Goal: Task Accomplishment & Management: Complete application form

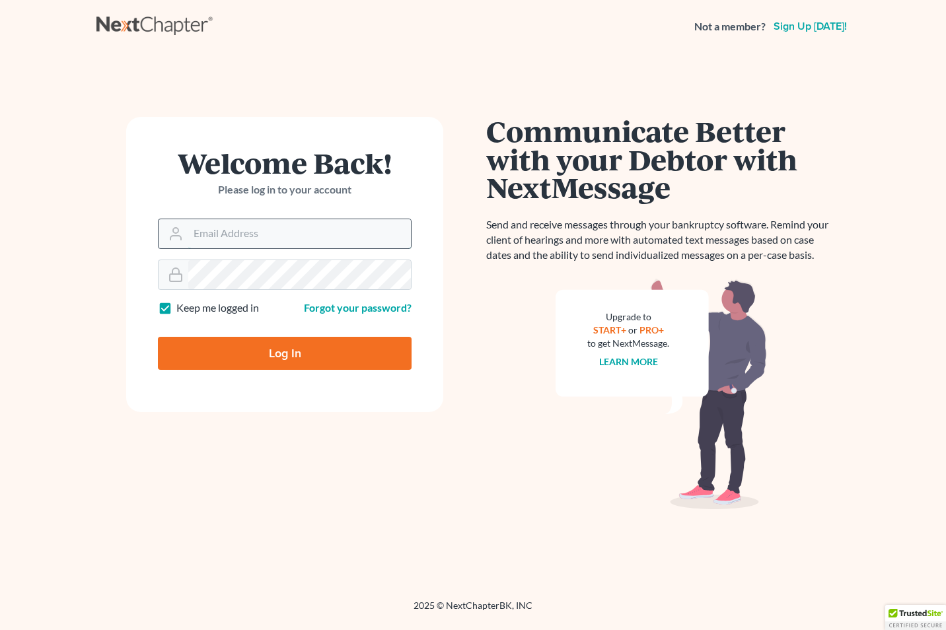
click at [234, 235] on input "Email Address" at bounding box center [299, 233] width 223 height 29
type input "courts@edwardsphillip.com"
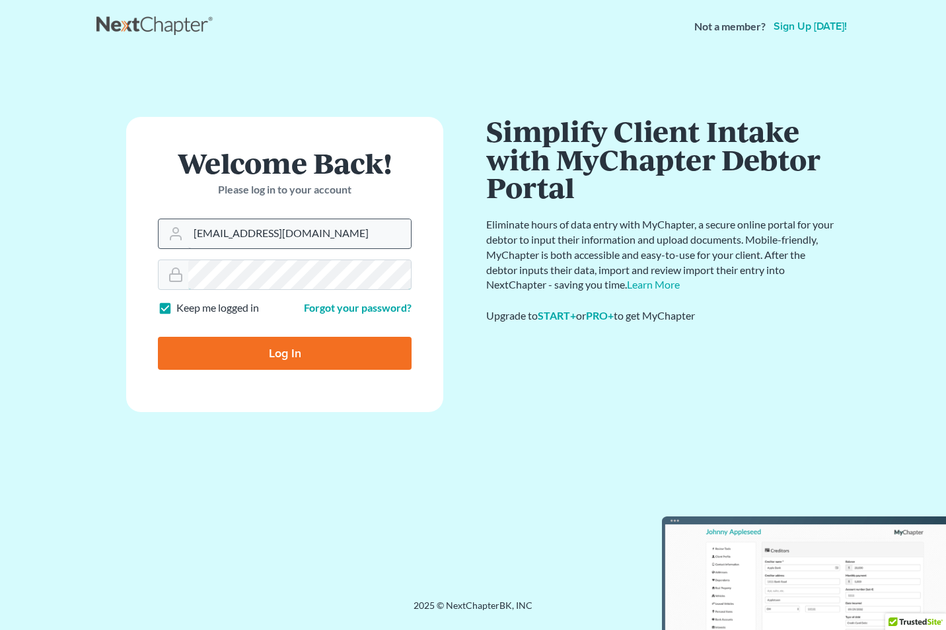
click at [158, 337] on input "Log In" at bounding box center [285, 353] width 254 height 33
type input "Thinking..."
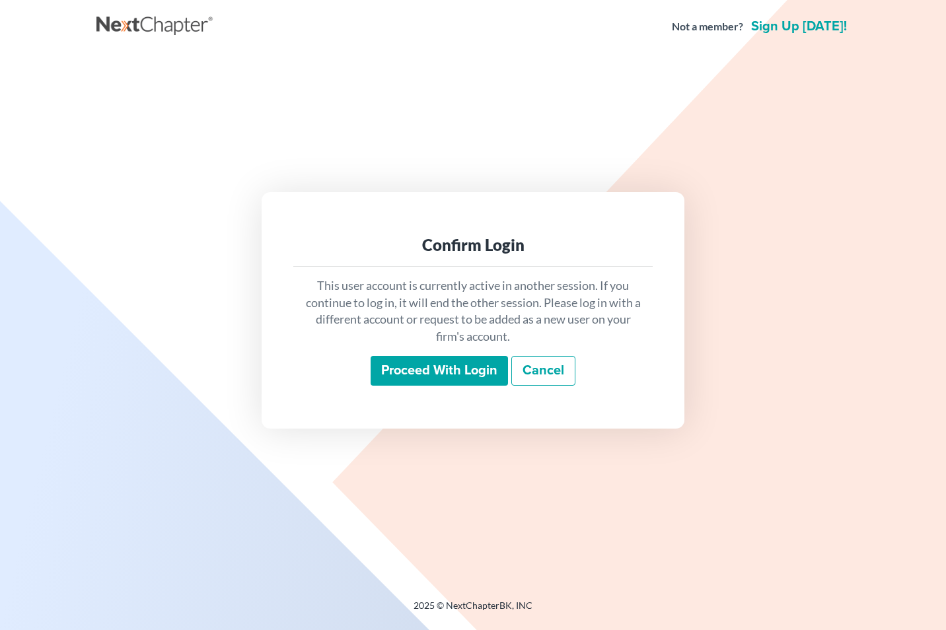
click at [432, 368] on input "Proceed with login" at bounding box center [439, 371] width 137 height 30
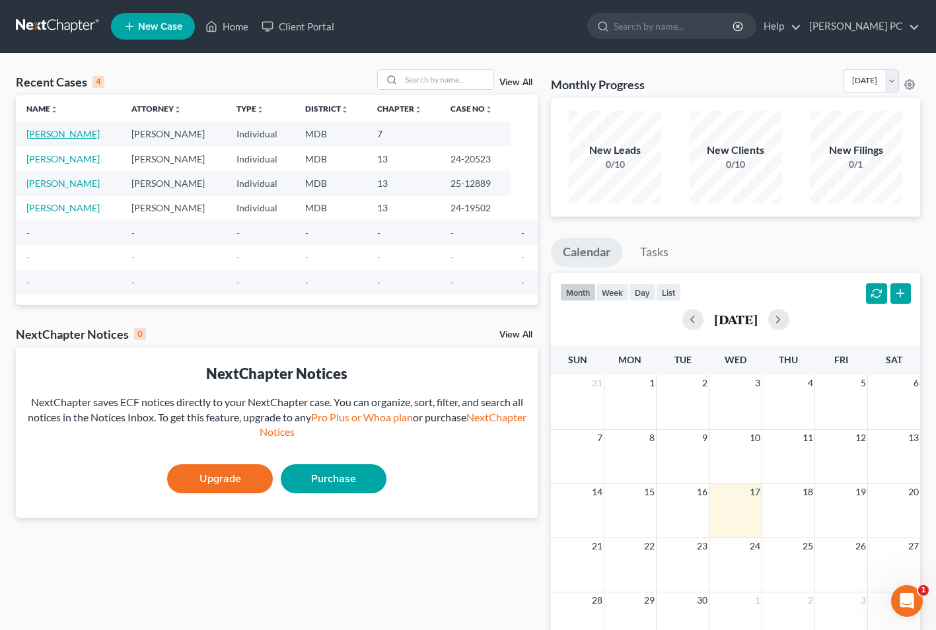
click at [39, 128] on link "Jordan, Tia" at bounding box center [62, 133] width 73 height 11
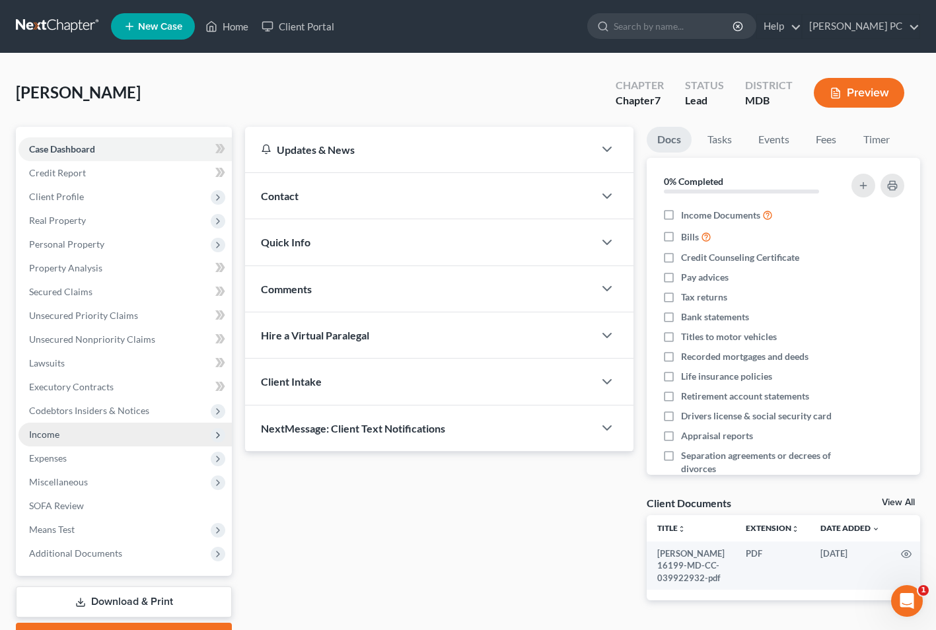
click at [74, 437] on span "Income" at bounding box center [125, 435] width 213 height 24
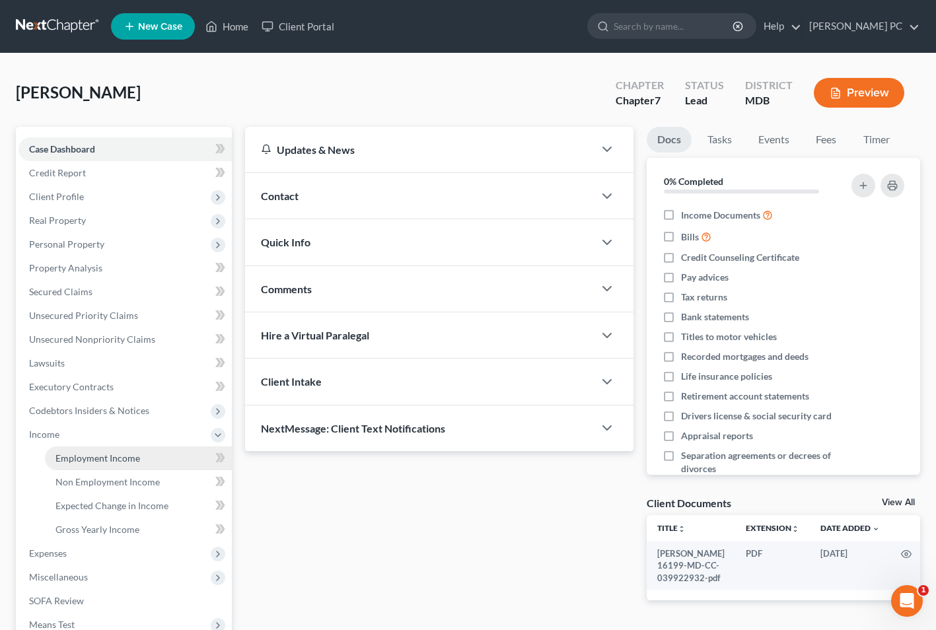
click at [127, 457] on span "Employment Income" at bounding box center [98, 458] width 85 height 11
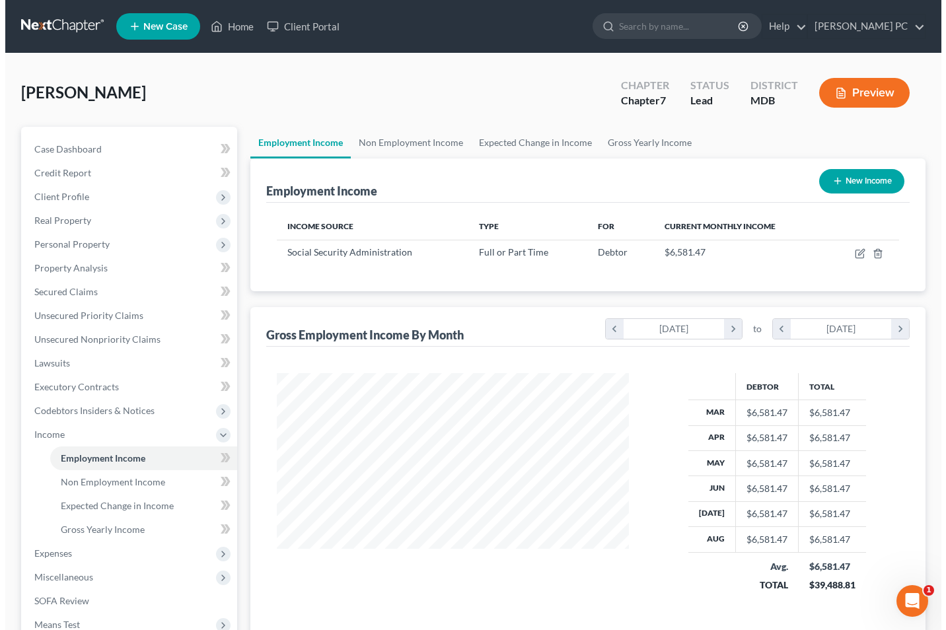
scroll to position [237, 378]
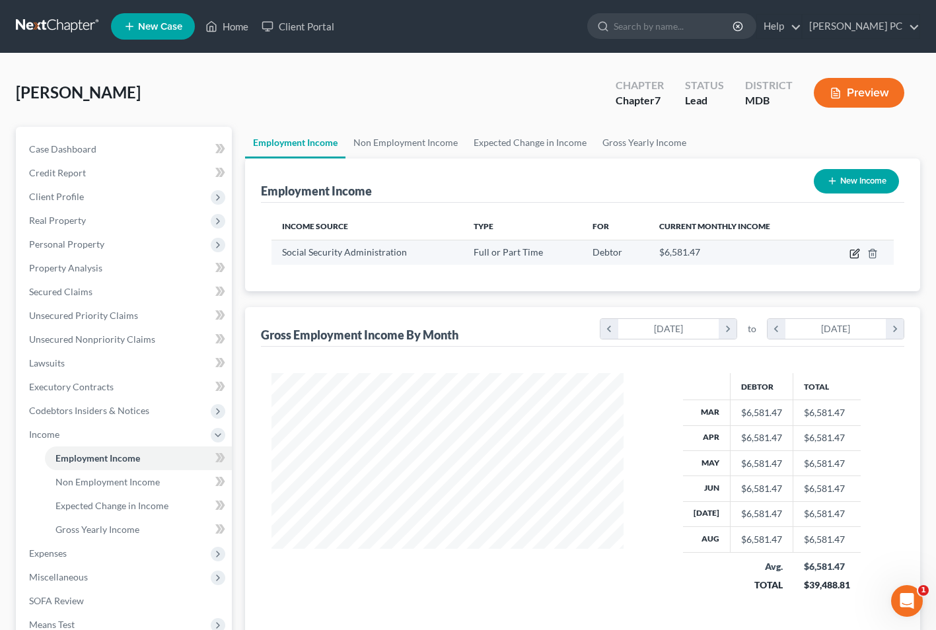
click at [860, 254] on icon "button" at bounding box center [855, 253] width 11 height 11
select select "0"
select select "21"
select select "2"
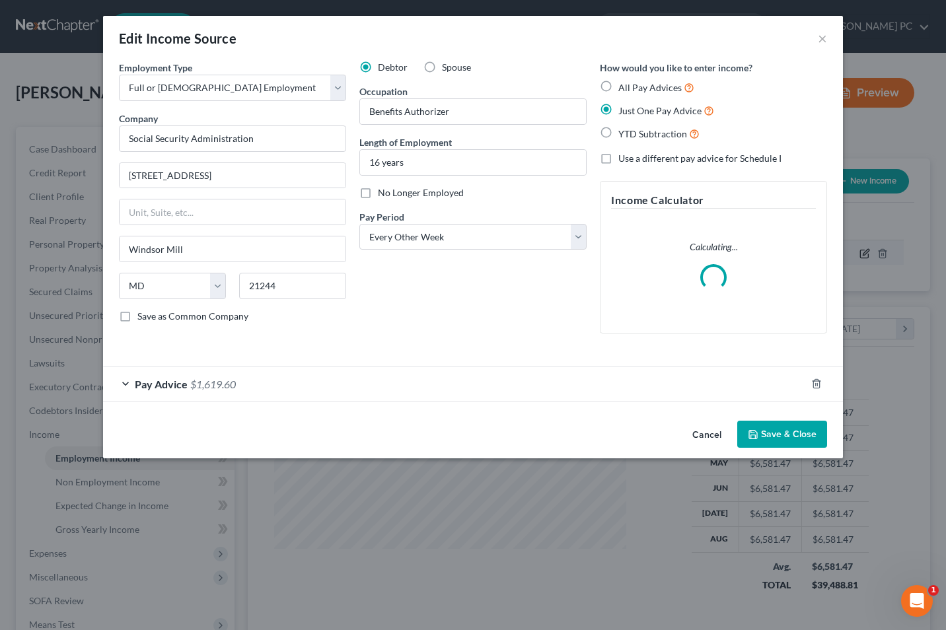
scroll to position [237, 383]
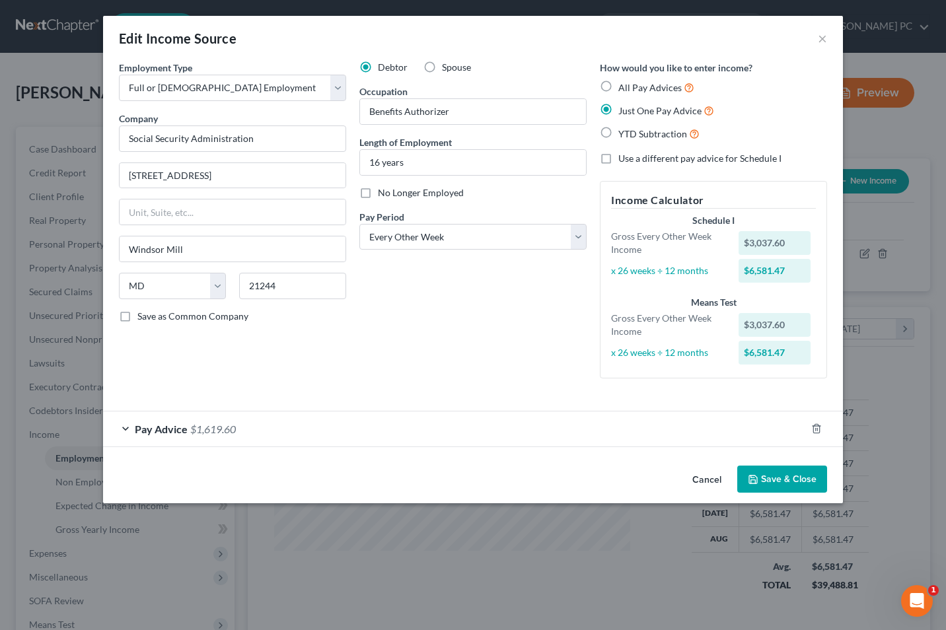
click at [216, 426] on span "$1,619.60" at bounding box center [213, 429] width 46 height 13
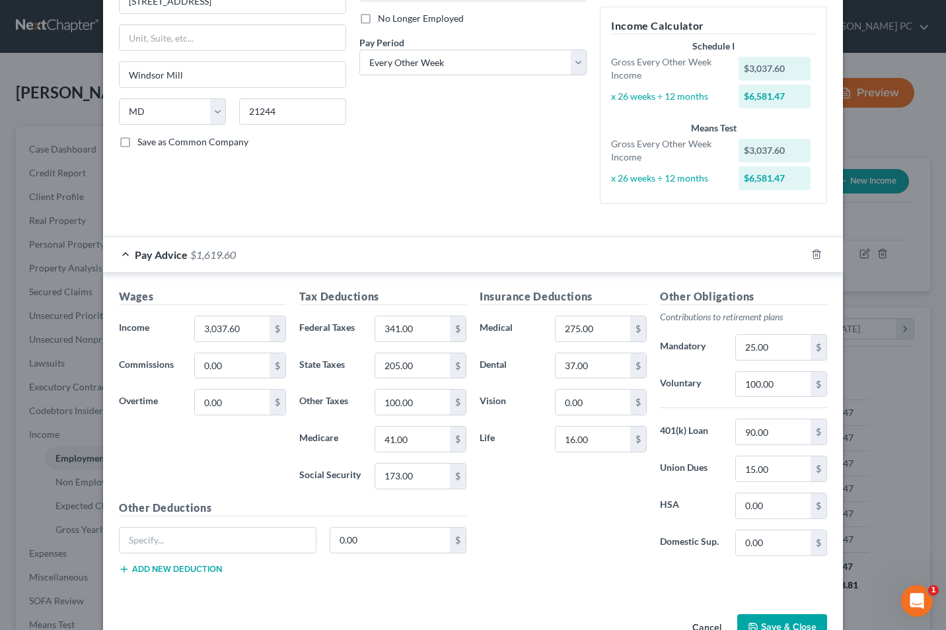
scroll to position [176, 0]
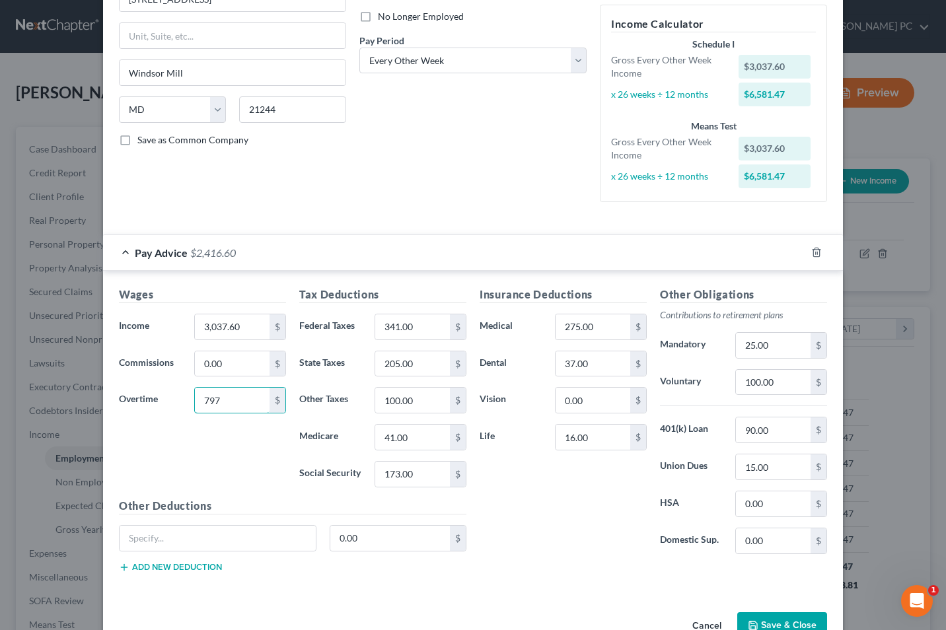
type input "797"
type input "591"
type input "295"
type input "57"
type input "243"
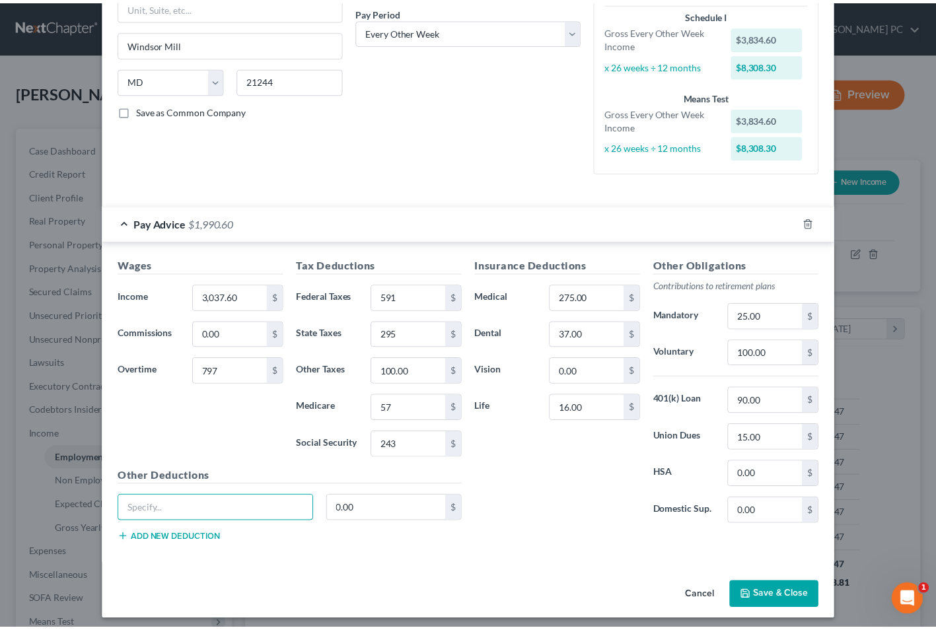
scroll to position [212, 0]
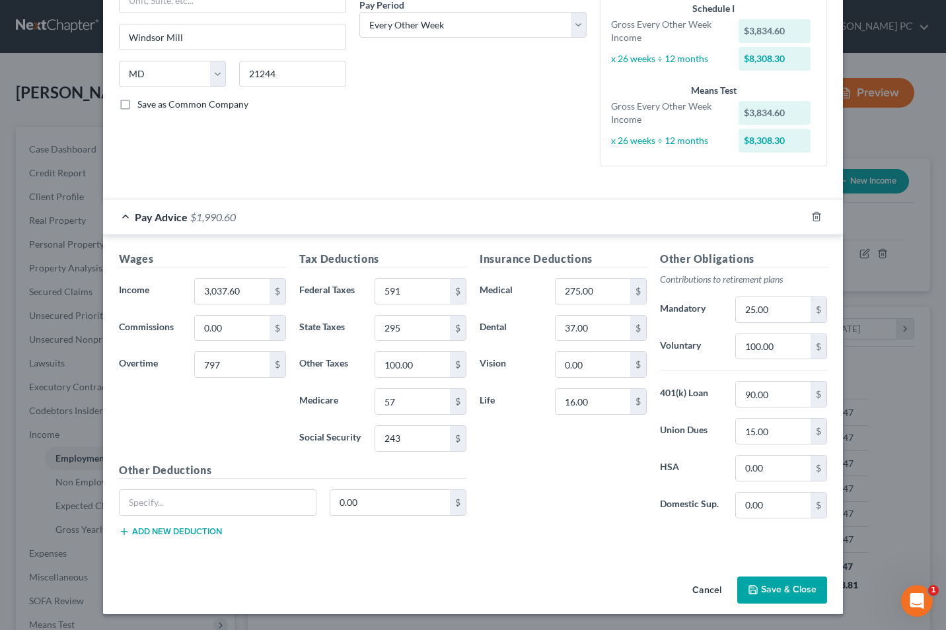
click at [779, 589] on button "Save & Close" at bounding box center [783, 591] width 90 height 28
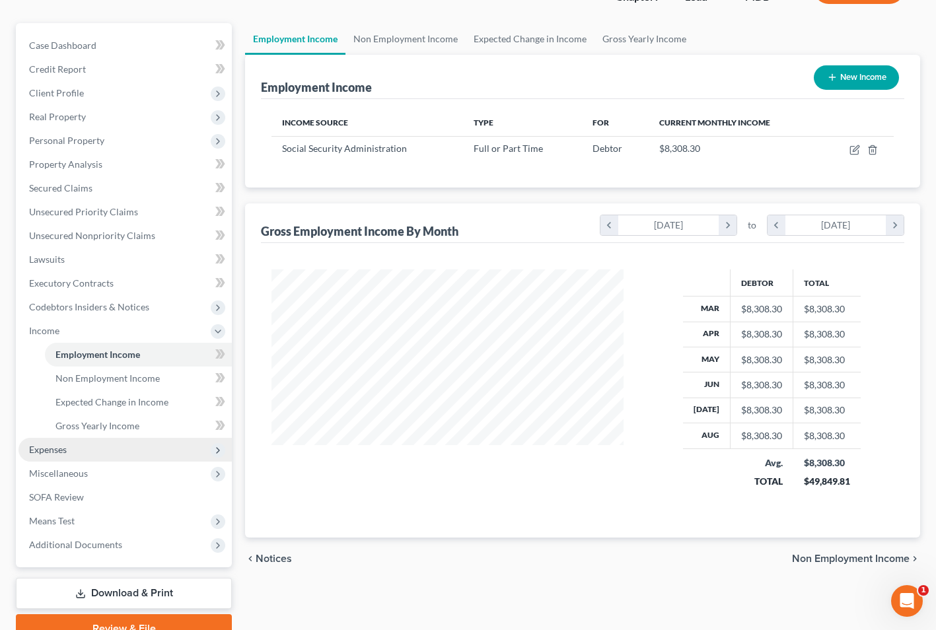
scroll to position [106, 0]
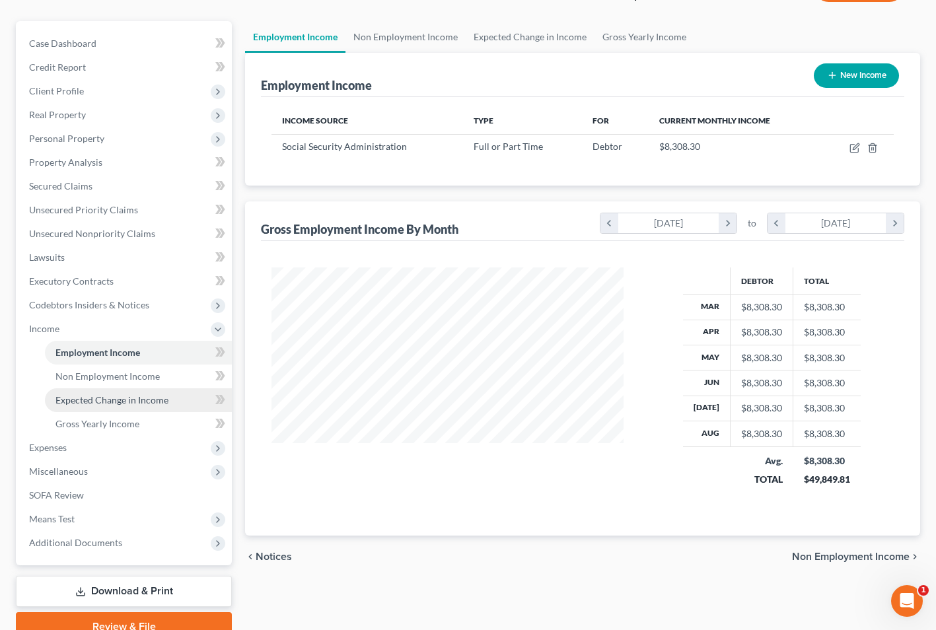
click at [108, 400] on span "Expected Change in Income" at bounding box center [112, 400] width 113 height 11
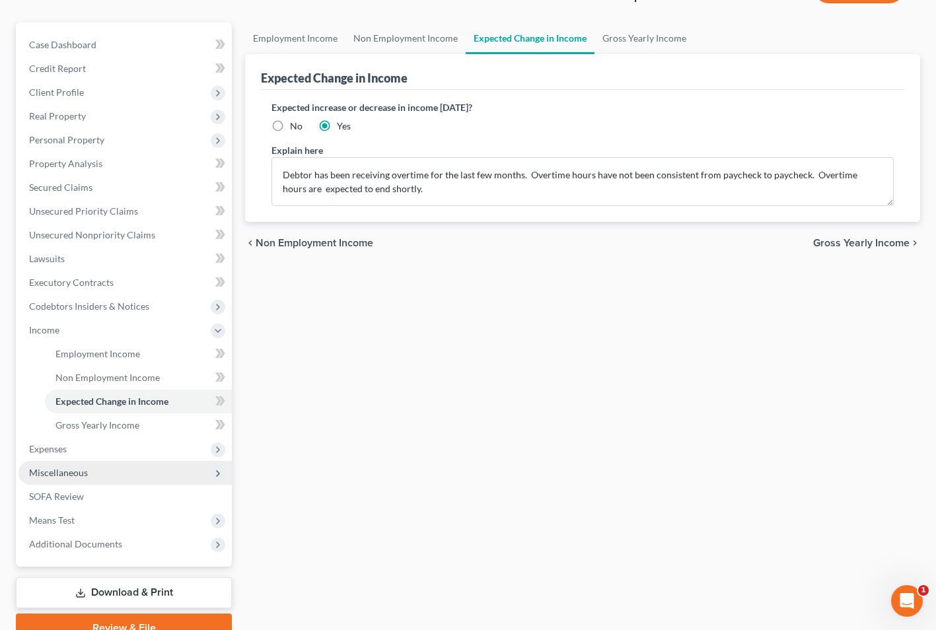
scroll to position [106, 0]
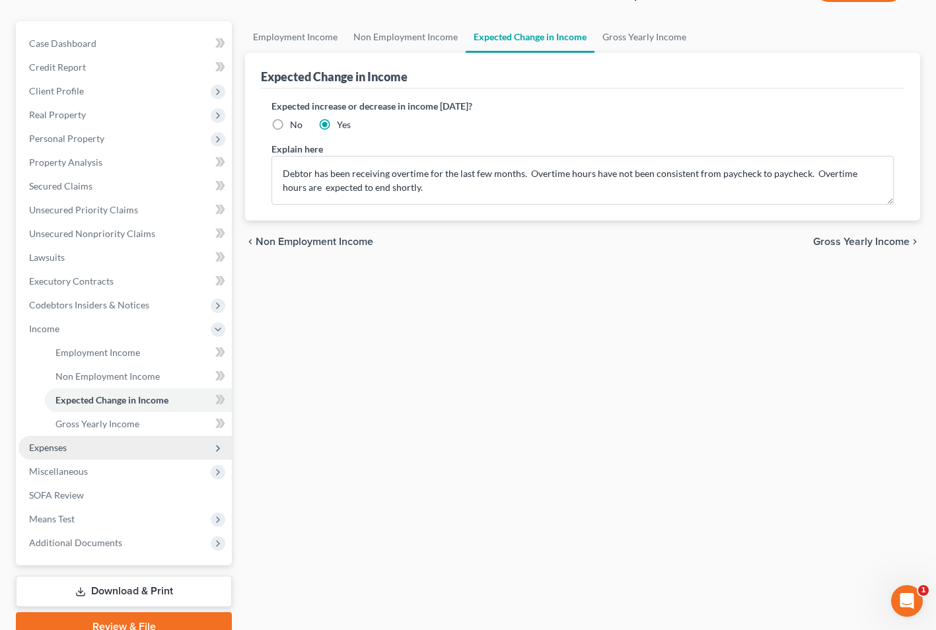
click at [58, 449] on span "Expenses" at bounding box center [48, 447] width 38 height 11
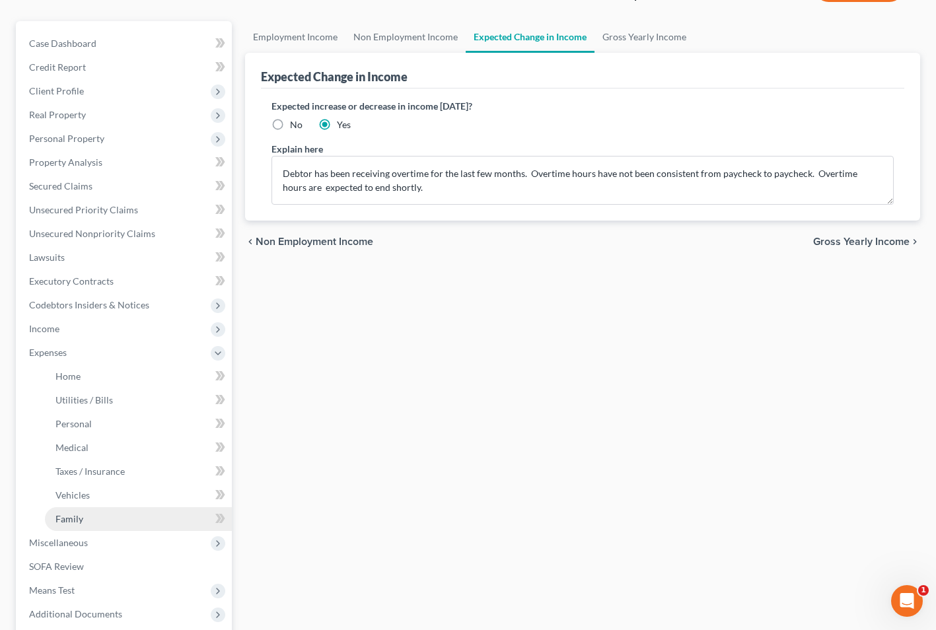
click at [73, 516] on span "Family" at bounding box center [70, 518] width 28 height 11
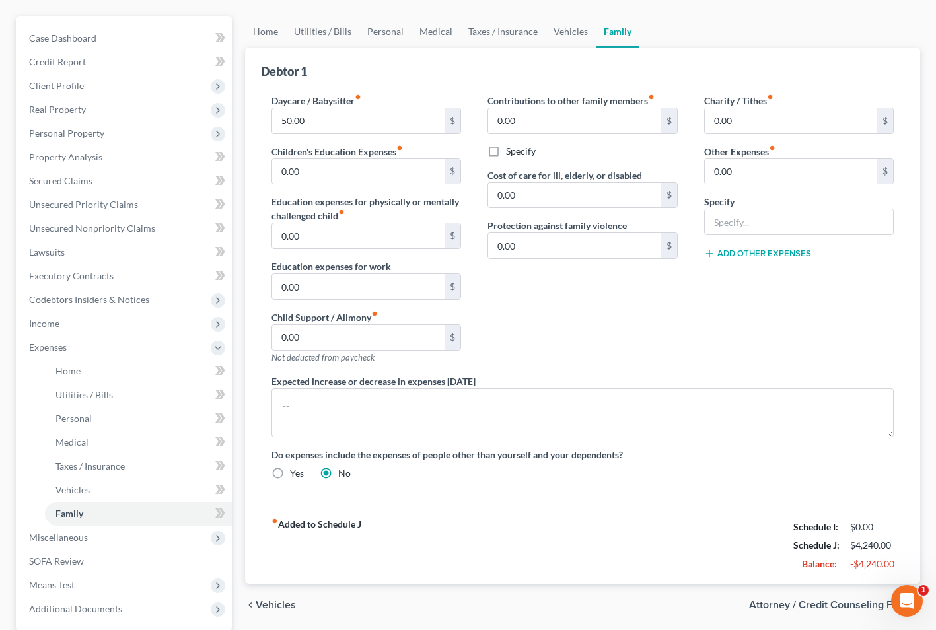
scroll to position [239, 0]
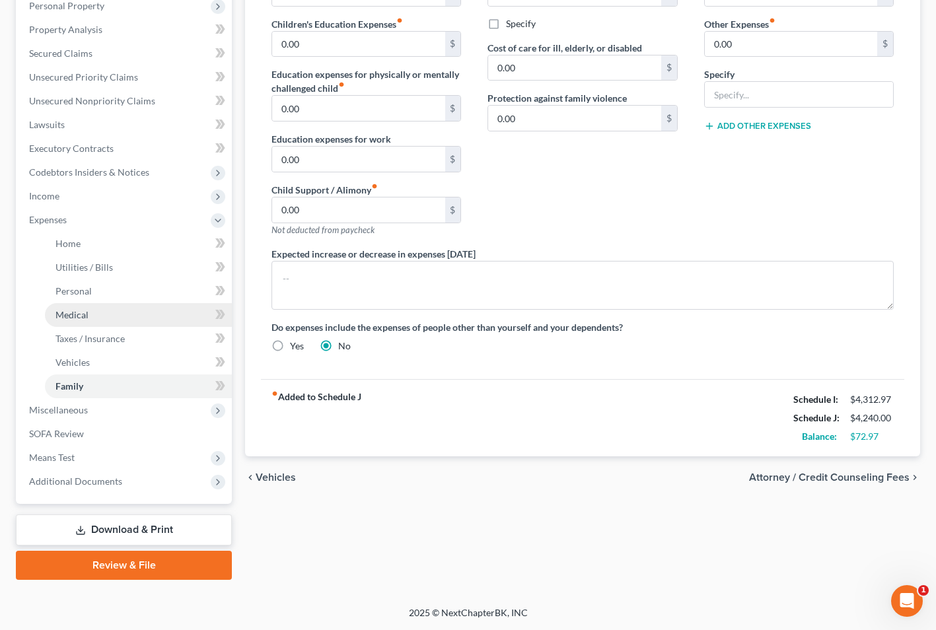
click at [89, 311] on link "Medical" at bounding box center [138, 315] width 187 height 24
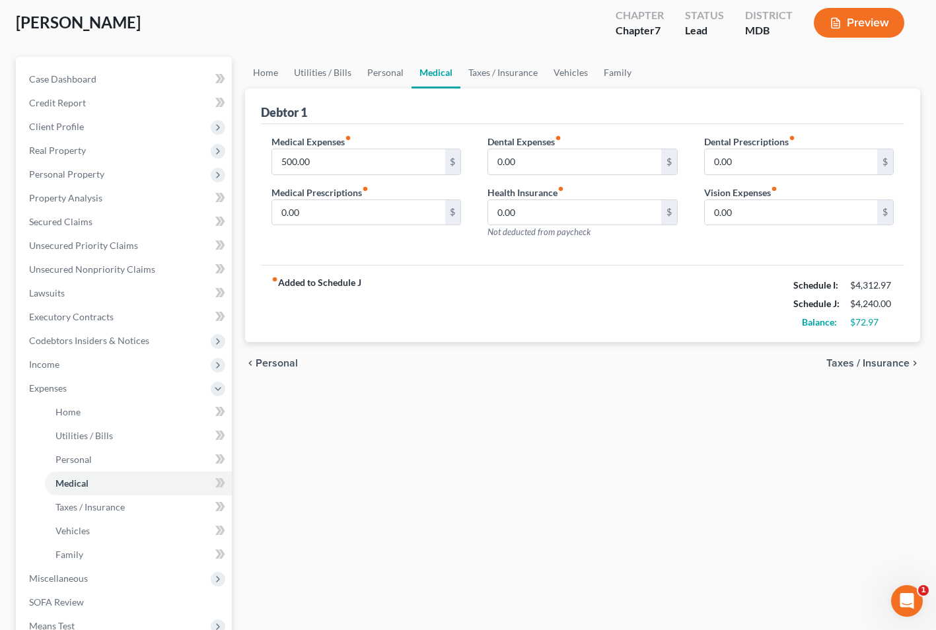
scroll to position [71, 0]
click at [78, 410] on span "Home" at bounding box center [68, 411] width 25 height 11
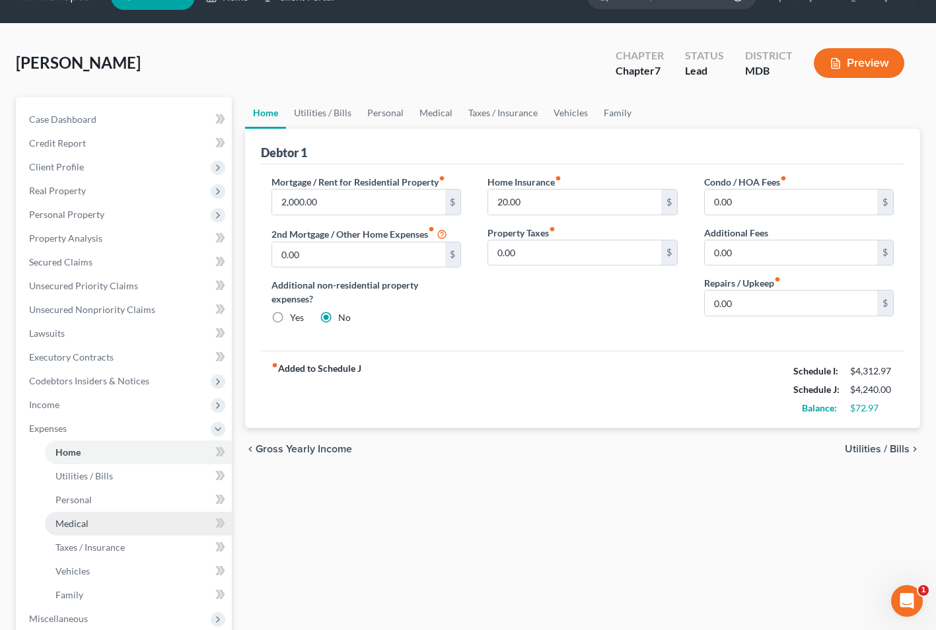
scroll to position [71, 0]
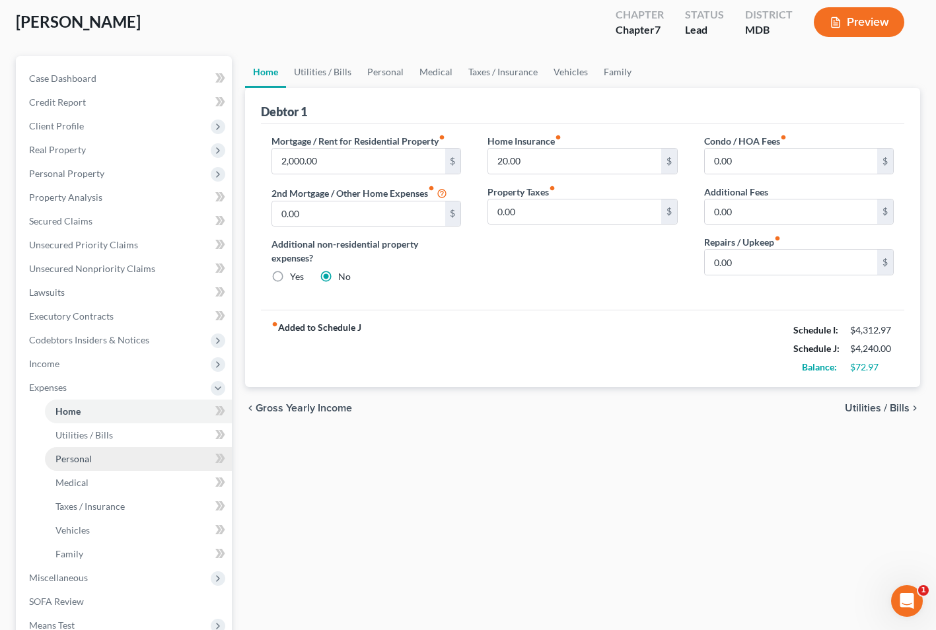
click at [91, 457] on span "Personal" at bounding box center [74, 458] width 36 height 11
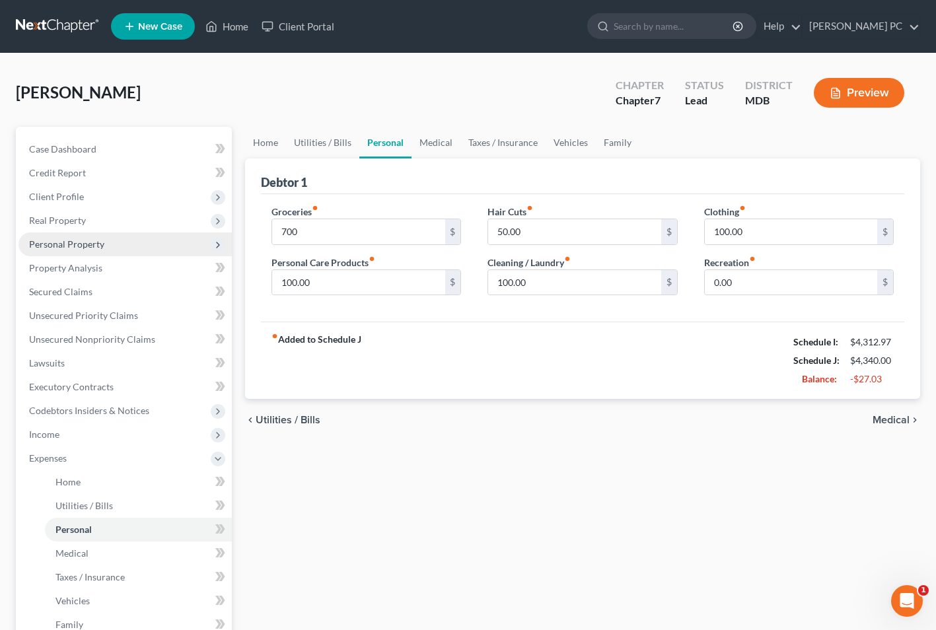
click at [89, 246] on span "Personal Property" at bounding box center [66, 244] width 75 height 11
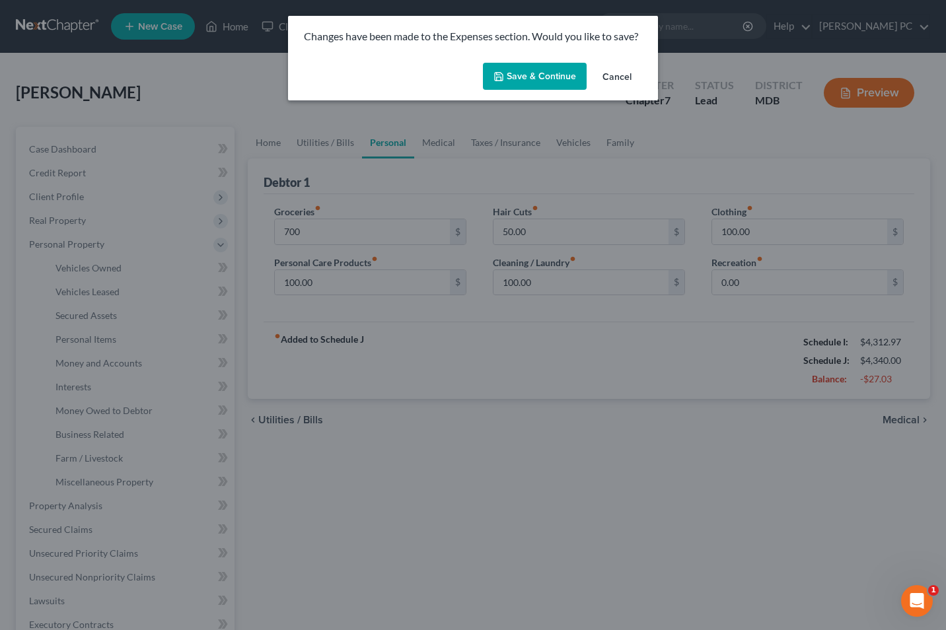
click at [537, 69] on button "Save & Continue" at bounding box center [535, 77] width 104 height 28
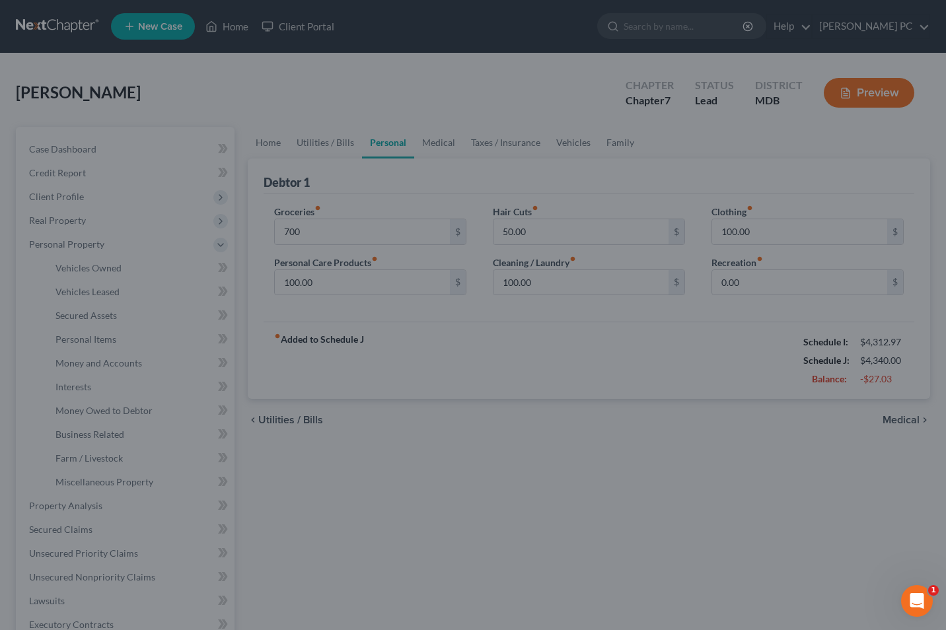
type input "700.00"
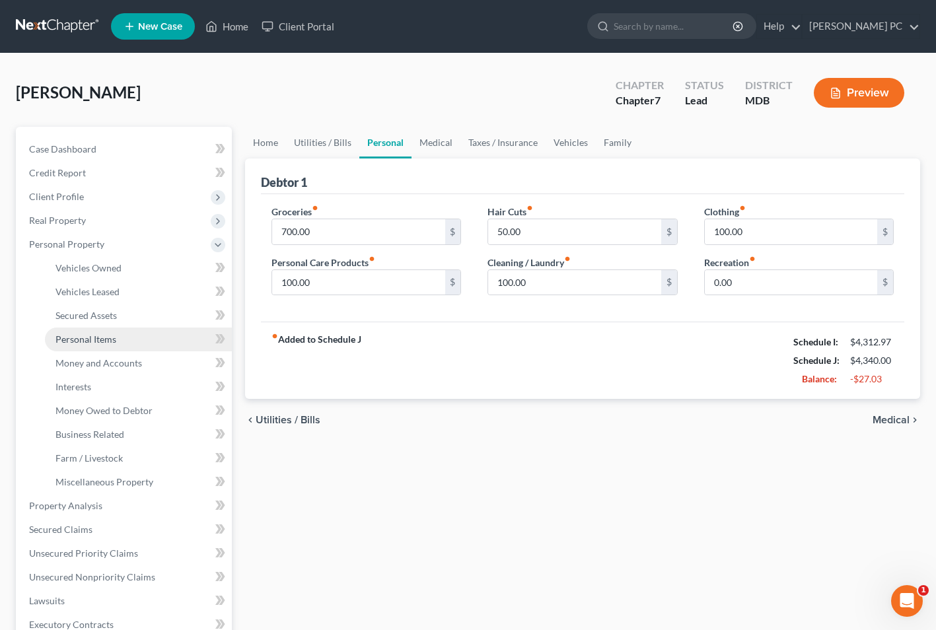
click at [84, 345] on link "Personal Items" at bounding box center [138, 340] width 187 height 24
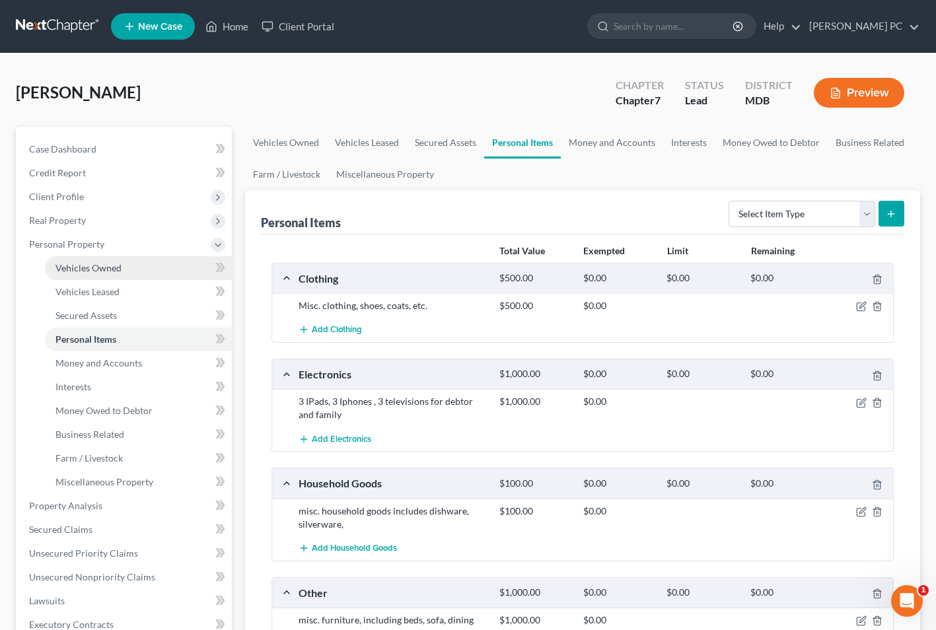
click at [91, 266] on span "Vehicles Owned" at bounding box center [89, 267] width 66 height 11
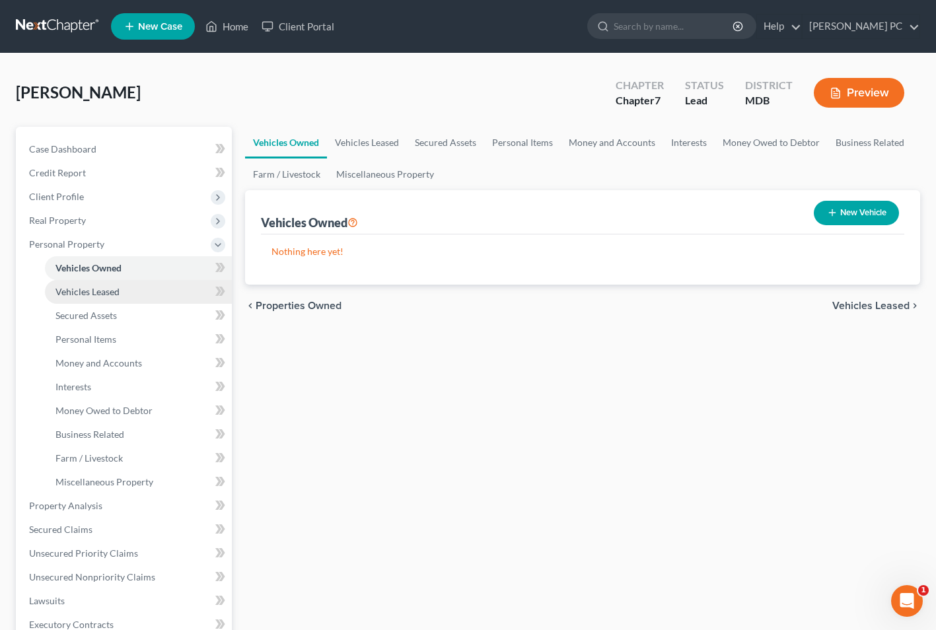
click at [89, 281] on link "Vehicles Leased" at bounding box center [138, 292] width 187 height 24
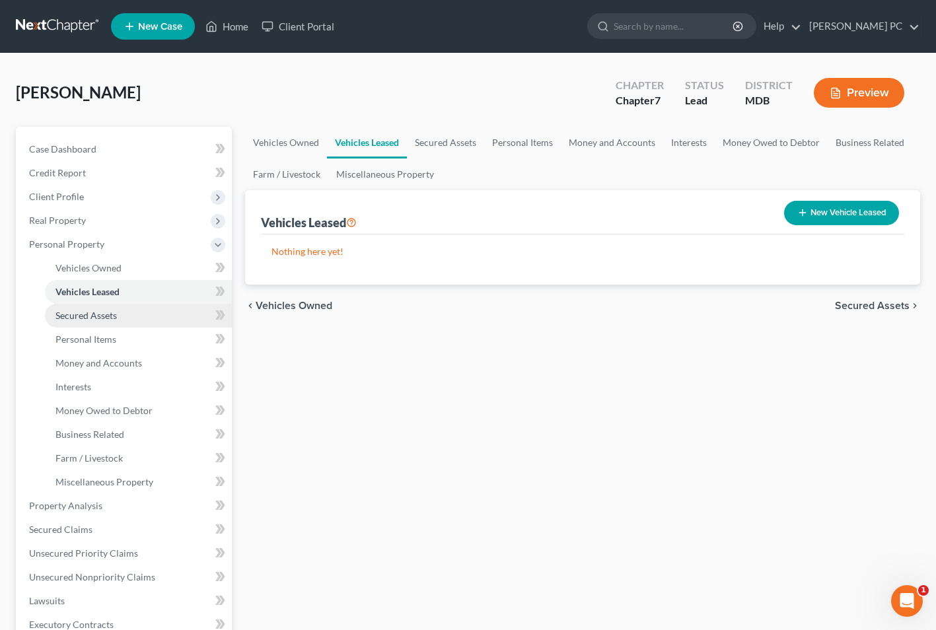
click at [92, 317] on span "Secured Assets" at bounding box center [86, 315] width 61 height 11
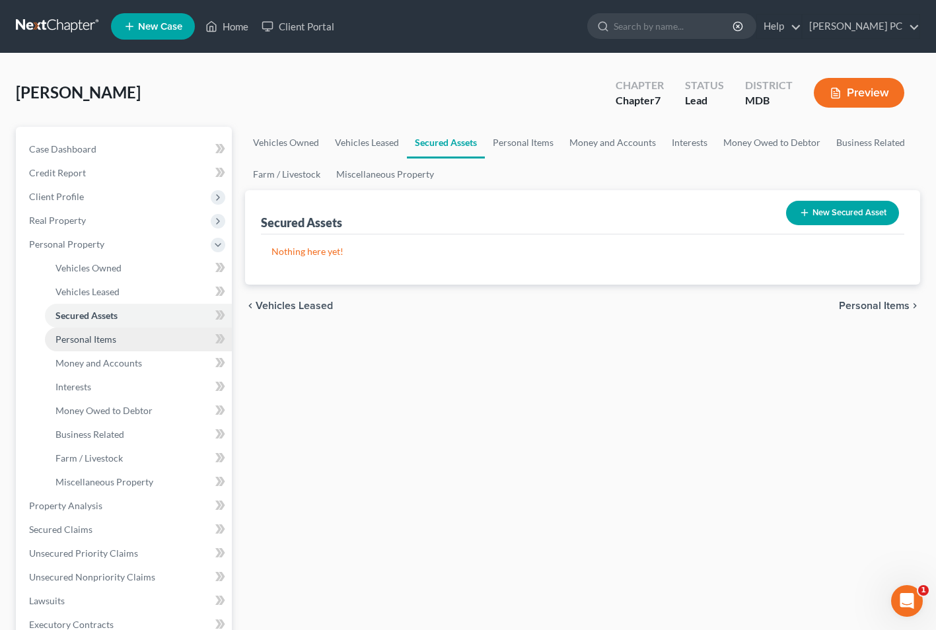
click at [85, 340] on span "Personal Items" at bounding box center [86, 339] width 61 height 11
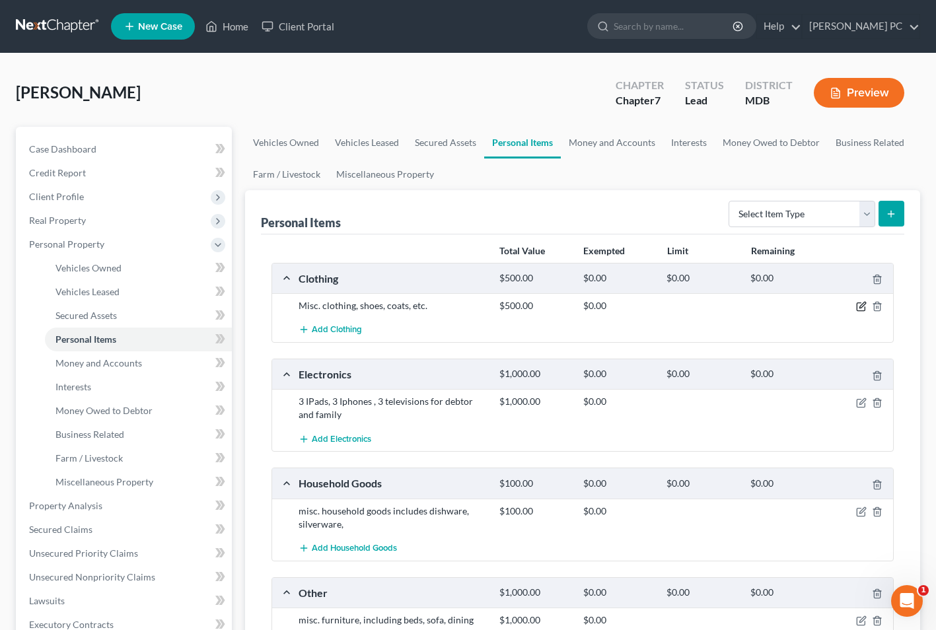
click at [862, 305] on icon "button" at bounding box center [861, 306] width 11 height 11
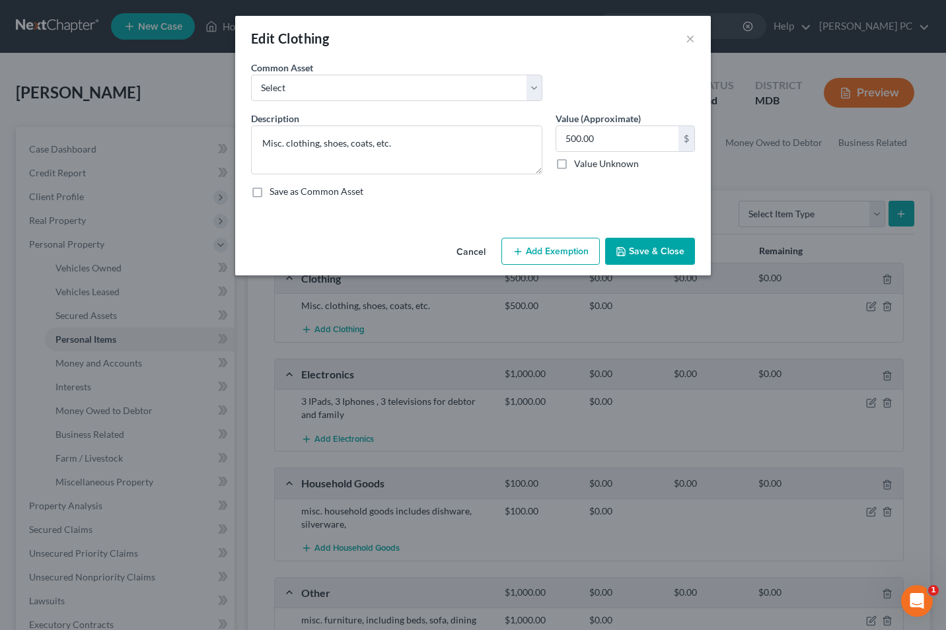
click at [558, 257] on button "Add Exemption" at bounding box center [551, 252] width 98 height 28
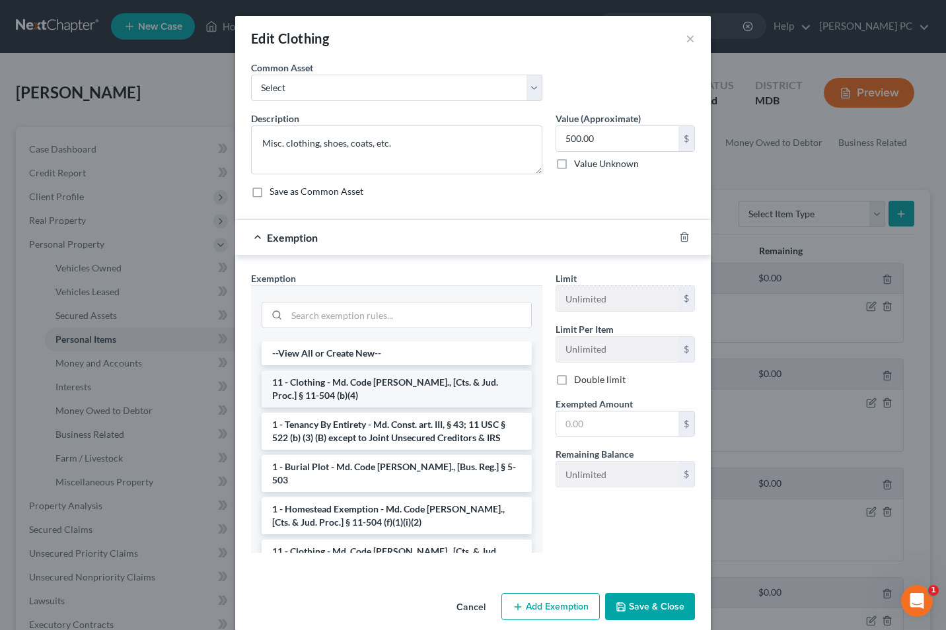
click at [360, 388] on li "11 - Clothing - Md. Code Ann., [Cts. & Jud. Proc.] § 11-504 (b)(4)" at bounding box center [397, 389] width 270 height 37
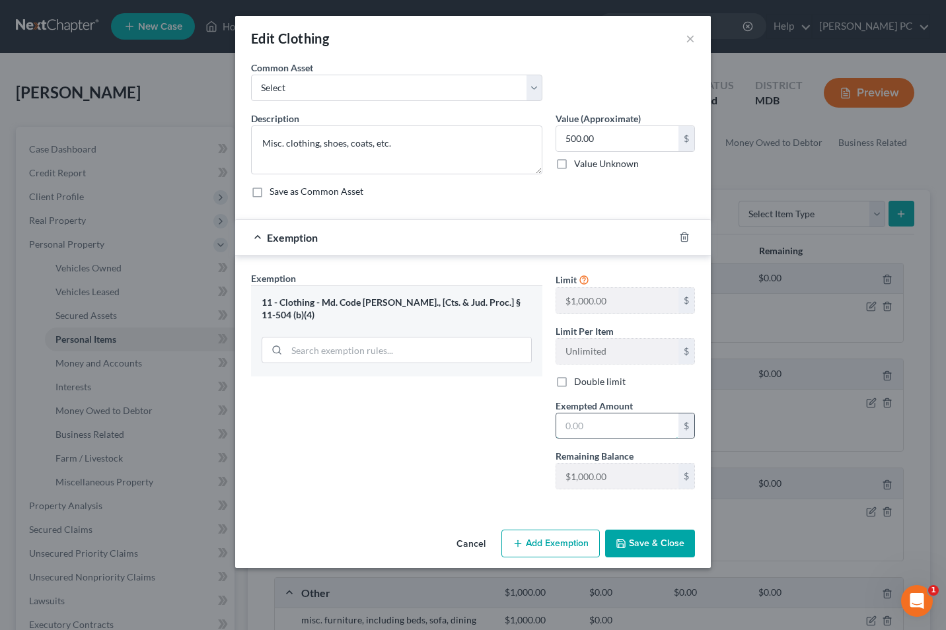
click at [600, 429] on input "text" at bounding box center [617, 426] width 122 height 25
type input "500"
click at [646, 541] on button "Save & Close" at bounding box center [650, 544] width 90 height 28
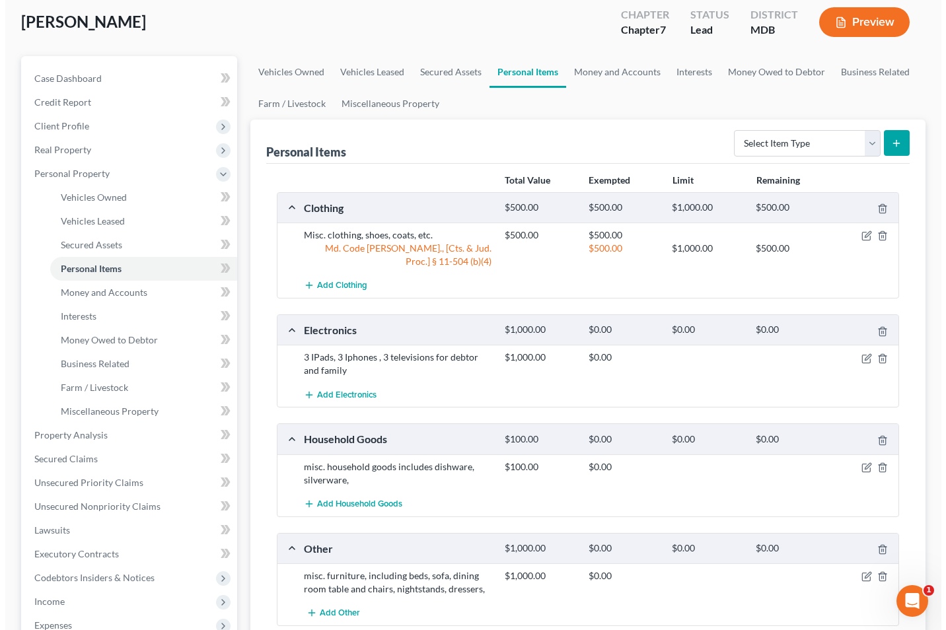
scroll to position [106, 0]
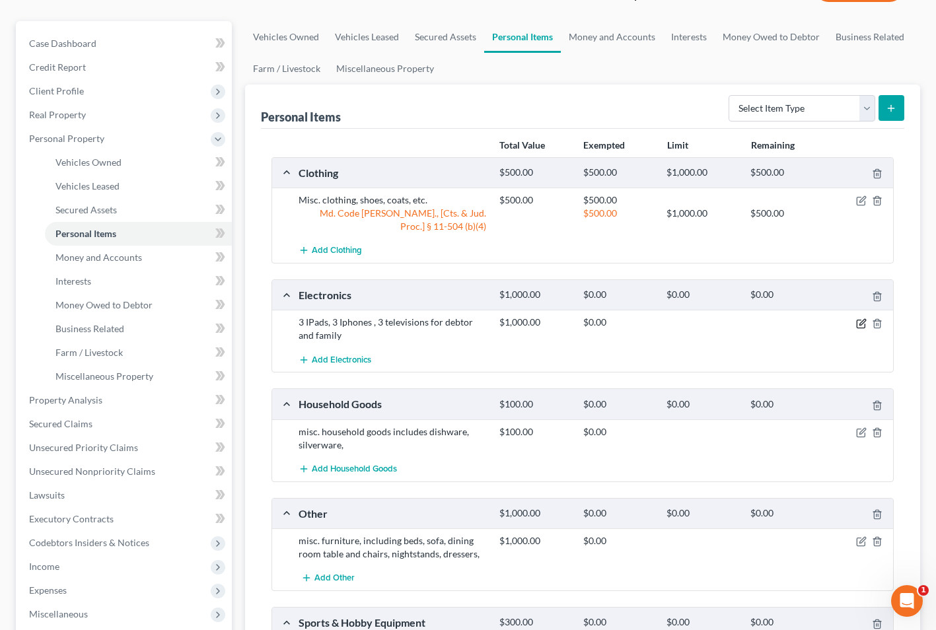
click at [858, 325] on icon "button" at bounding box center [861, 324] width 11 height 11
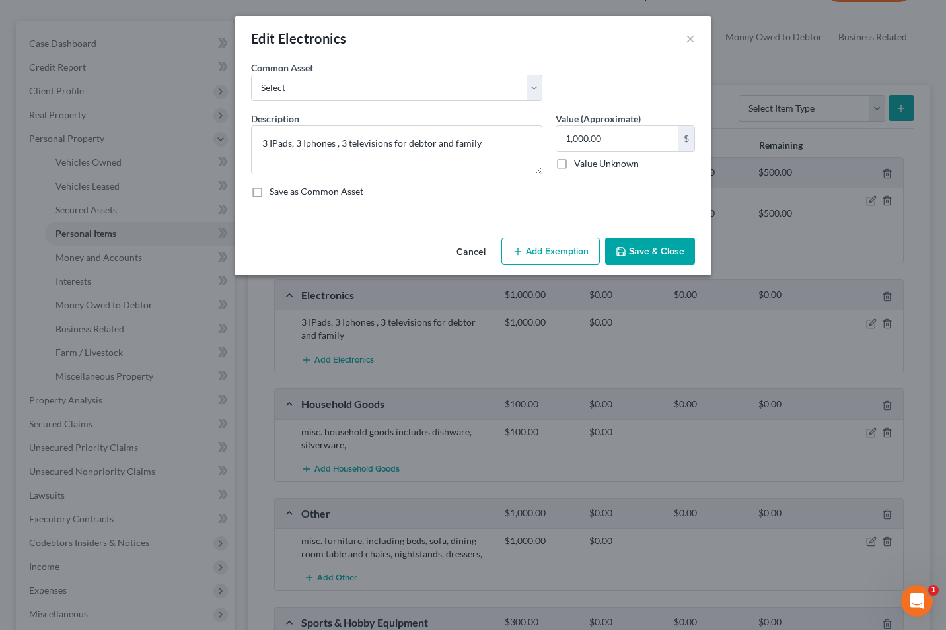
click at [545, 244] on button "Add Exemption" at bounding box center [551, 252] width 98 height 28
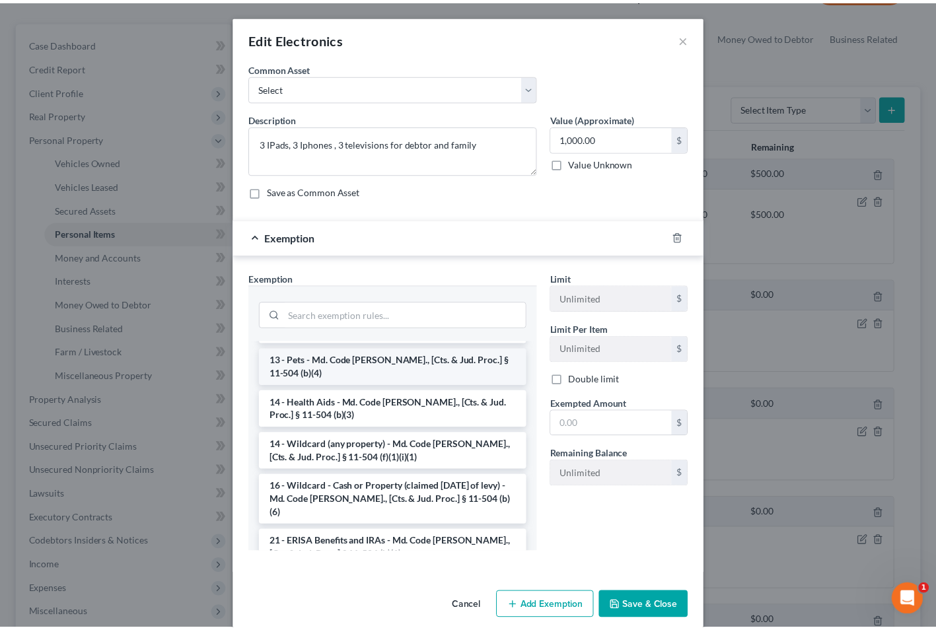
scroll to position [211, 0]
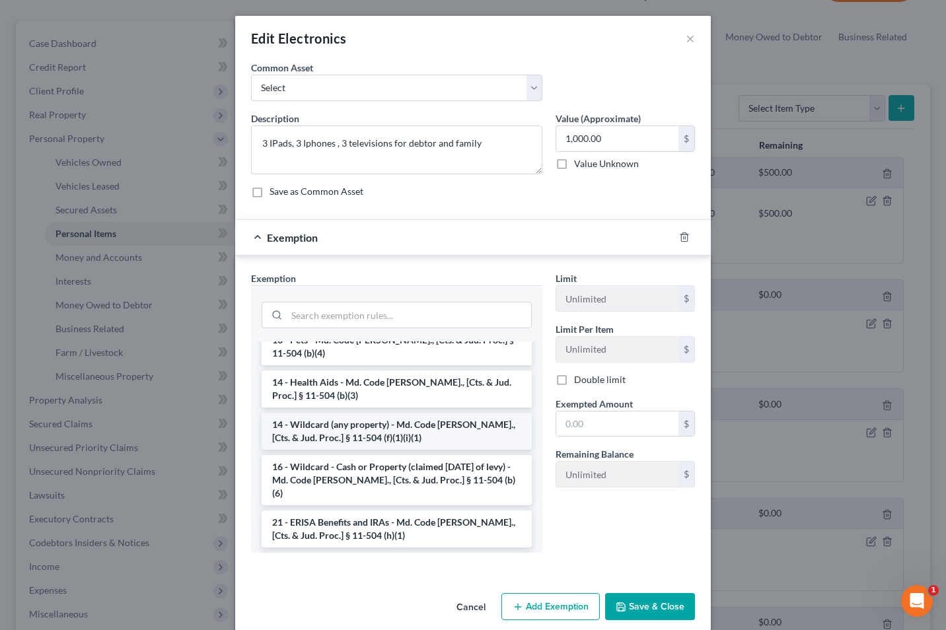
click at [357, 423] on li "14 - Wildcard (any property) - Md. Code Ann., [Cts. & Jud. Proc.] § 11-504 (f)(…" at bounding box center [397, 431] width 270 height 37
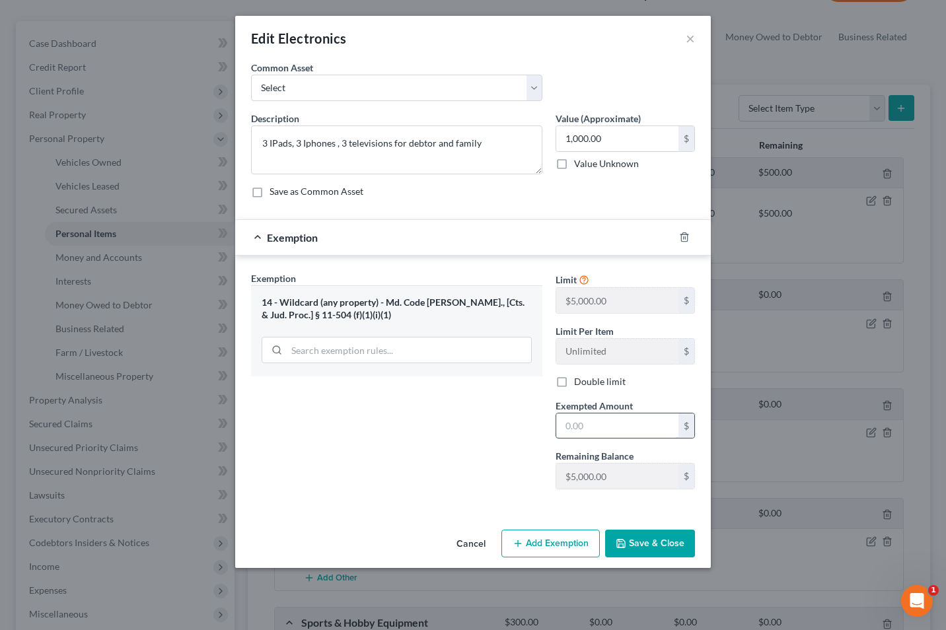
click at [580, 420] on input "text" at bounding box center [617, 426] width 122 height 25
type input "1,000"
click at [639, 537] on button "Save & Close" at bounding box center [650, 544] width 90 height 28
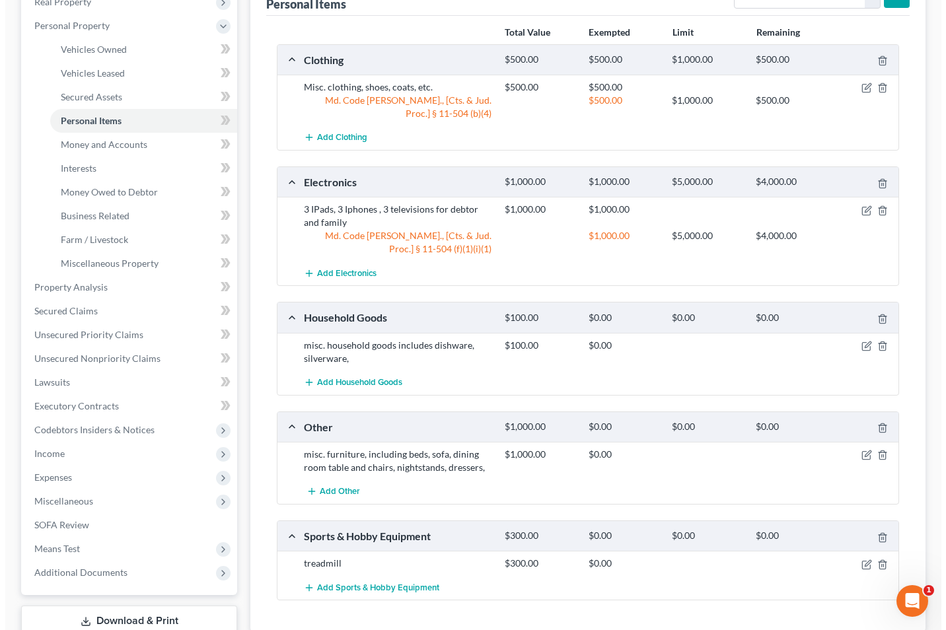
scroll to position [220, 0]
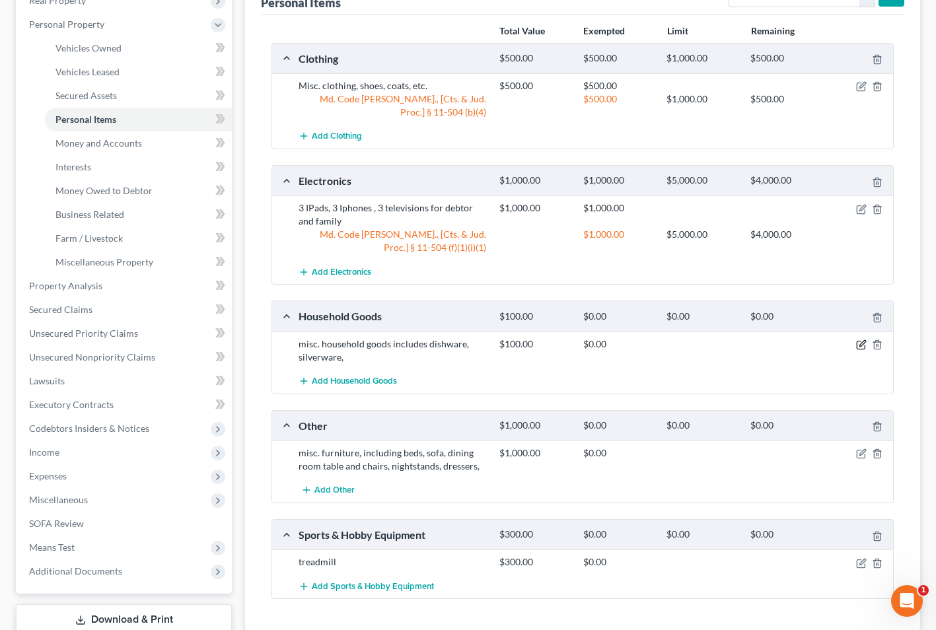
click at [862, 343] on icon "button" at bounding box center [861, 345] width 11 height 11
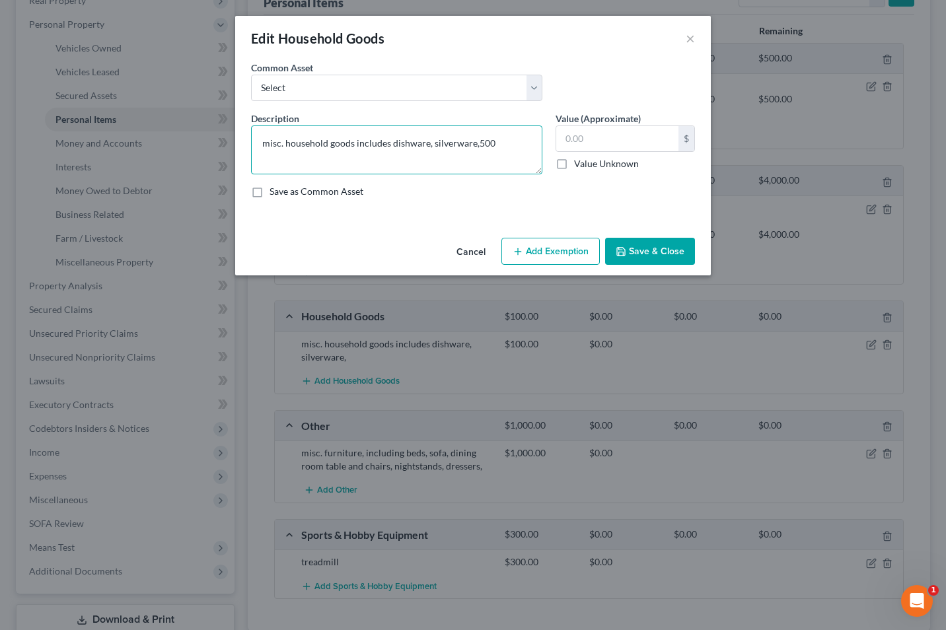
type textarea "misc. household goods includes dishware, silverware,500"
type input "500"
click at [542, 246] on button "Add Exemption" at bounding box center [551, 252] width 98 height 28
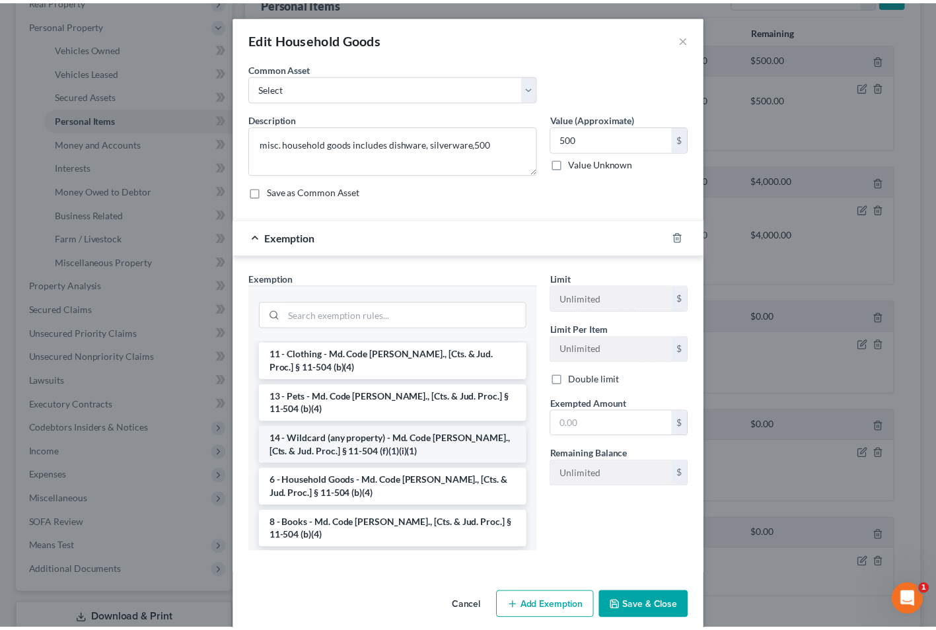
scroll to position [35, 0]
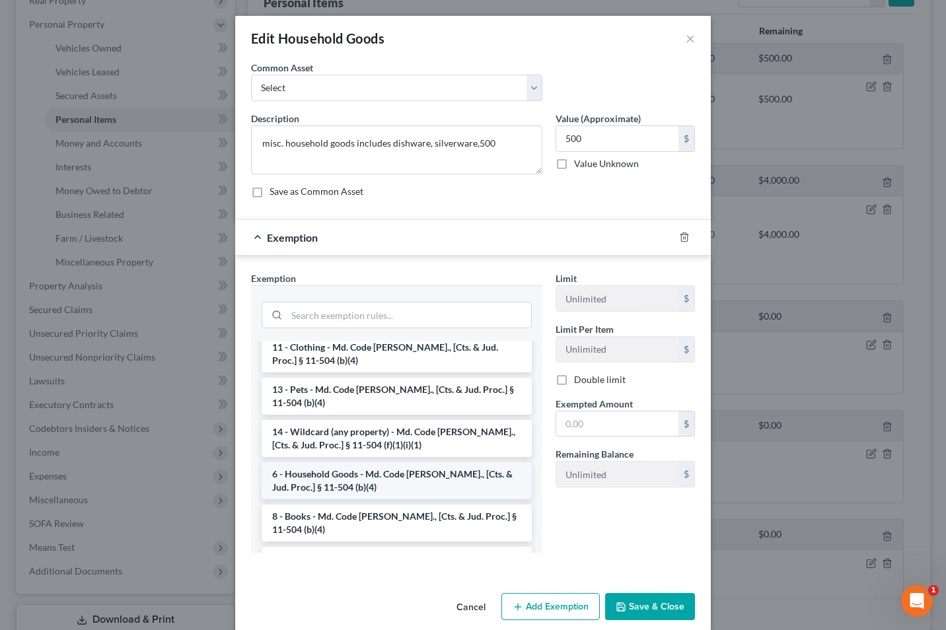
click at [363, 474] on li "6 - Household Goods - Md. Code Ann., [Cts. & Jud. Proc.] § 11-504 (b)(4)" at bounding box center [397, 481] width 270 height 37
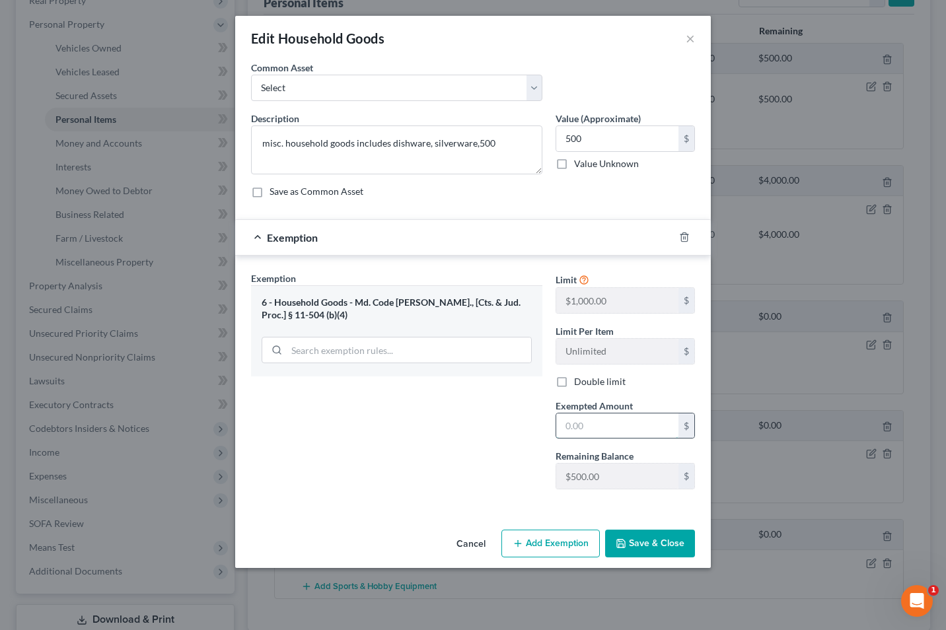
click at [608, 432] on input "text" at bounding box center [617, 426] width 122 height 25
type input "500"
click at [636, 550] on button "Save & Close" at bounding box center [650, 544] width 90 height 28
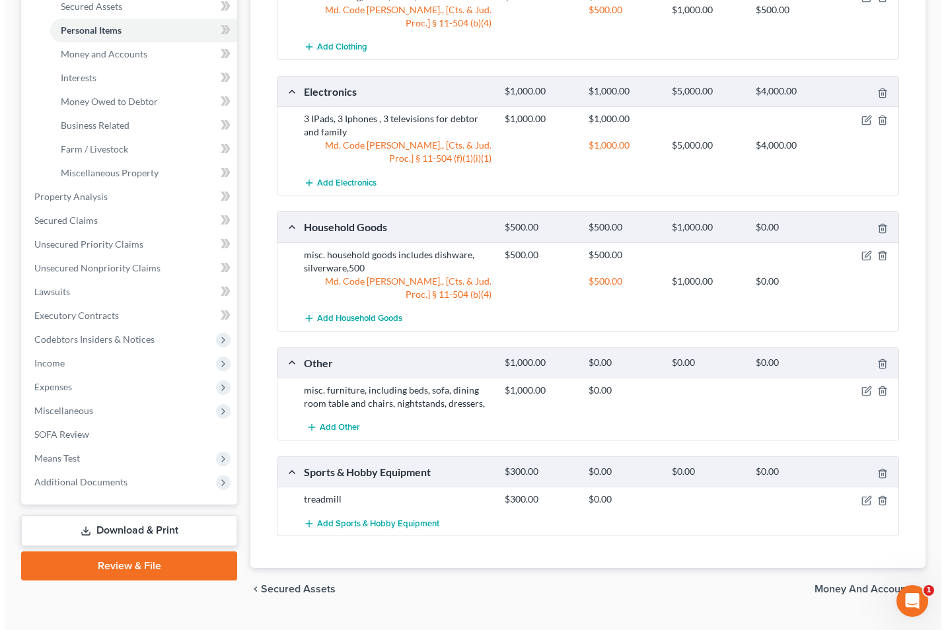
scroll to position [326, 0]
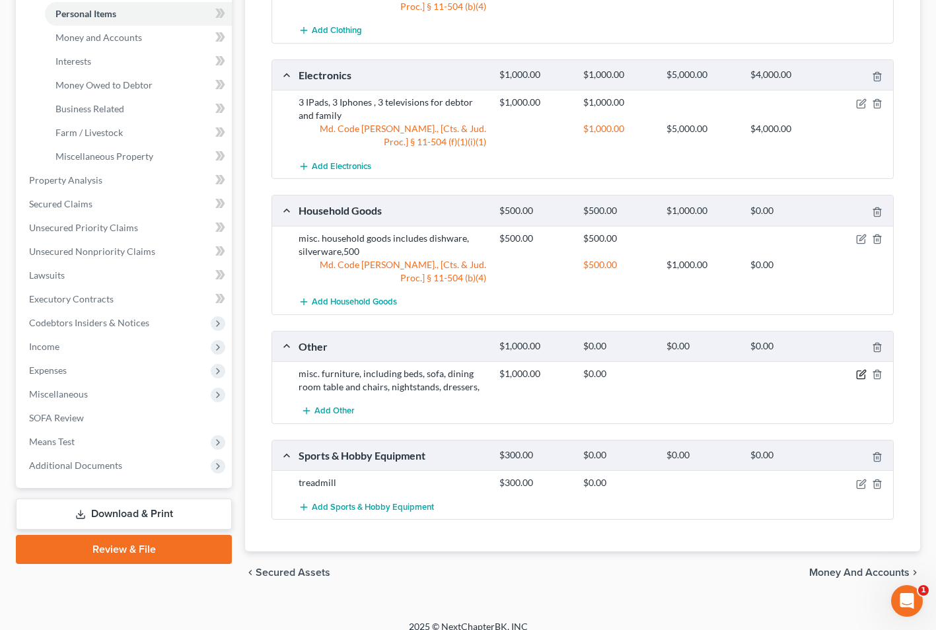
click at [858, 371] on icon "button" at bounding box center [861, 375] width 8 height 8
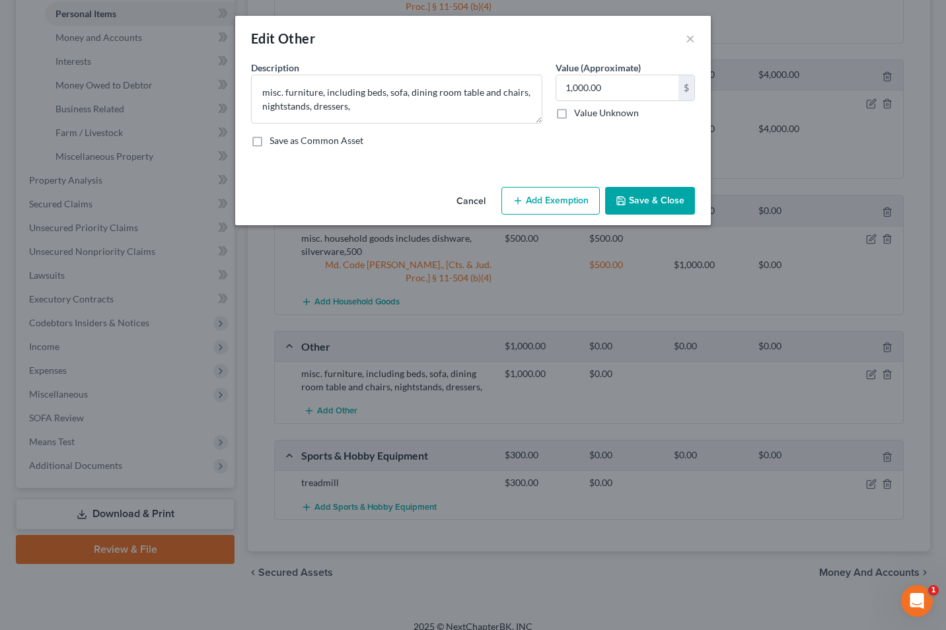
click at [562, 206] on button "Add Exemption" at bounding box center [551, 201] width 98 height 28
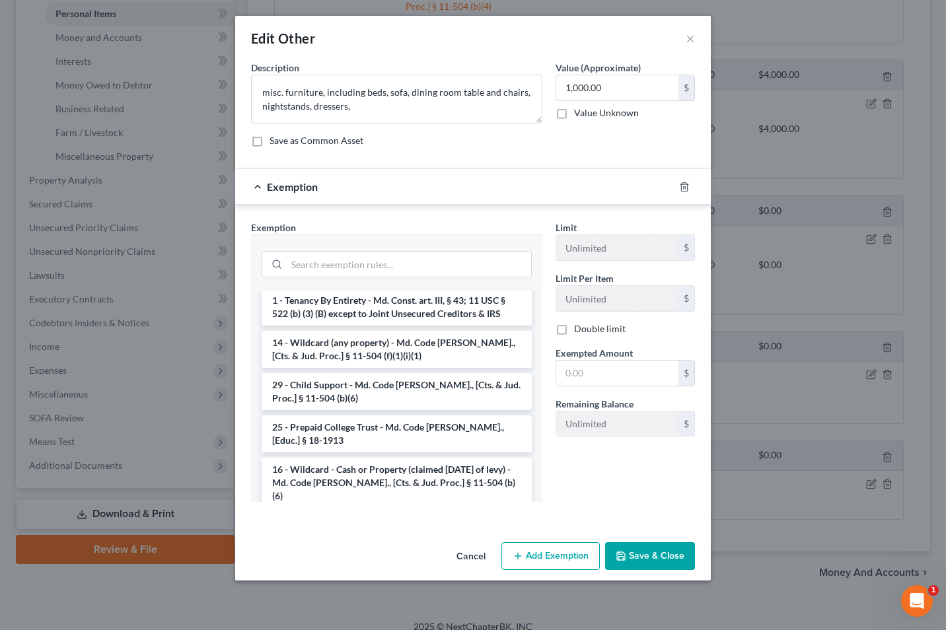
scroll to position [689, 0]
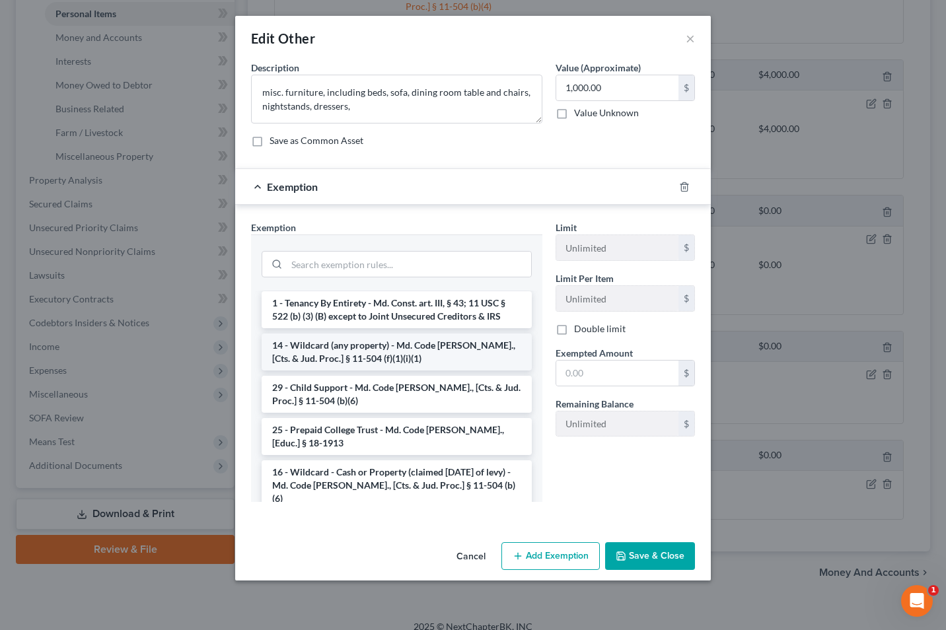
click at [340, 334] on li "14 - Wildcard (any property) - Md. Code Ann., [Cts. & Jud. Proc.] § 11-504 (f)(…" at bounding box center [397, 352] width 270 height 37
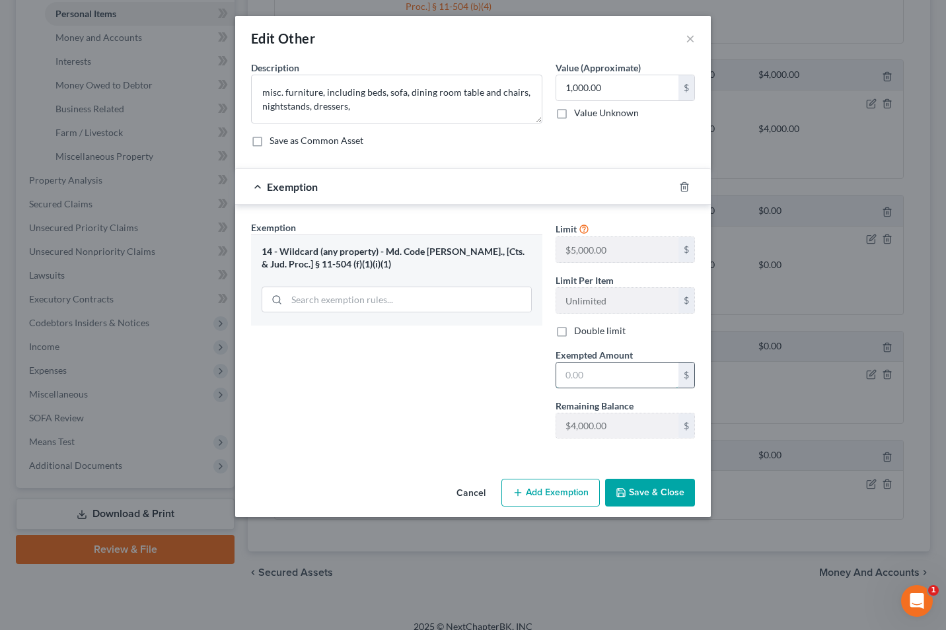
click at [575, 368] on input "text" at bounding box center [617, 375] width 122 height 25
type input "1,000"
click at [642, 493] on button "Save & Close" at bounding box center [650, 493] width 90 height 28
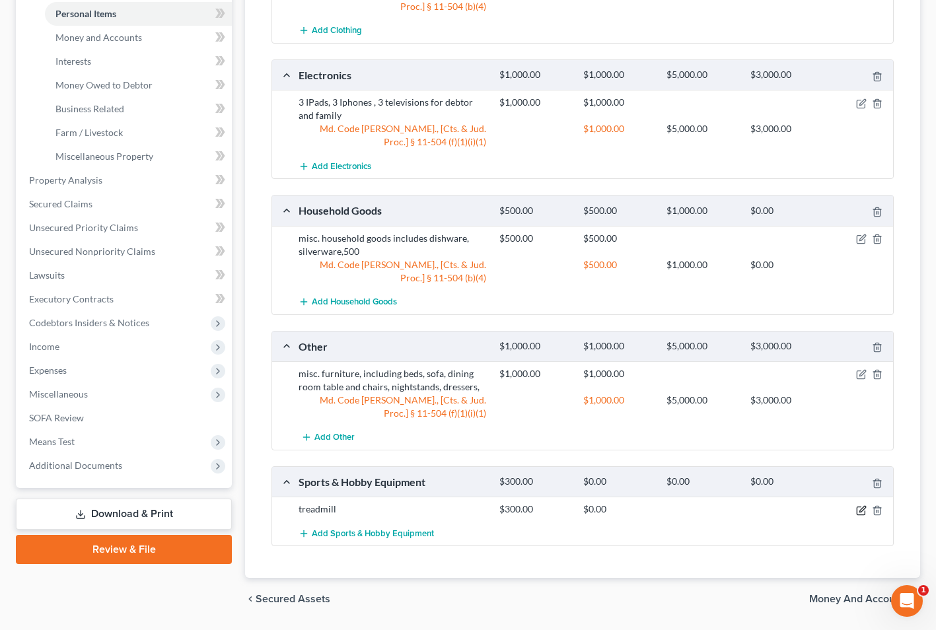
click at [860, 513] on icon "button" at bounding box center [861, 511] width 11 height 11
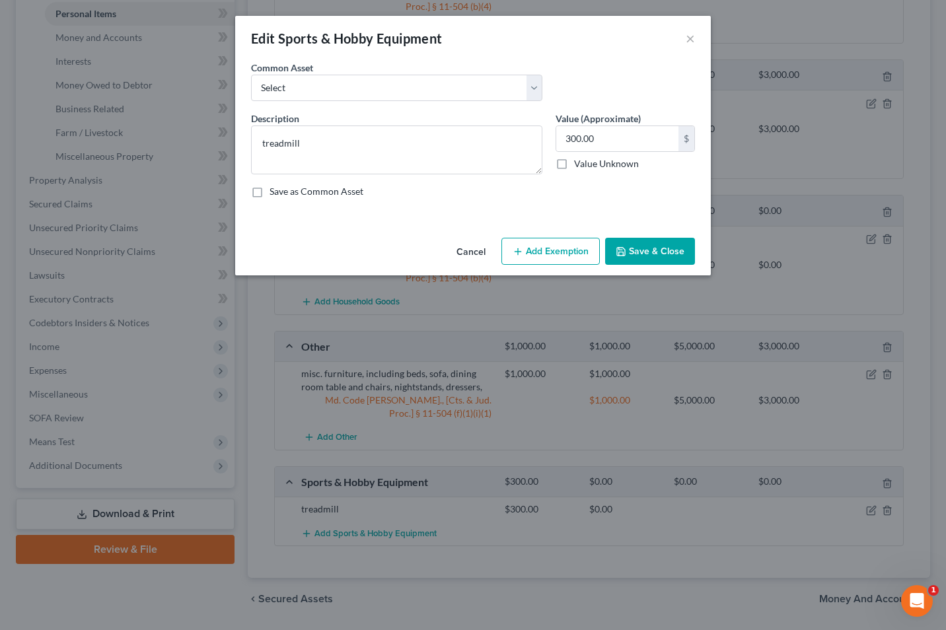
click at [551, 254] on button "Add Exemption" at bounding box center [551, 252] width 98 height 28
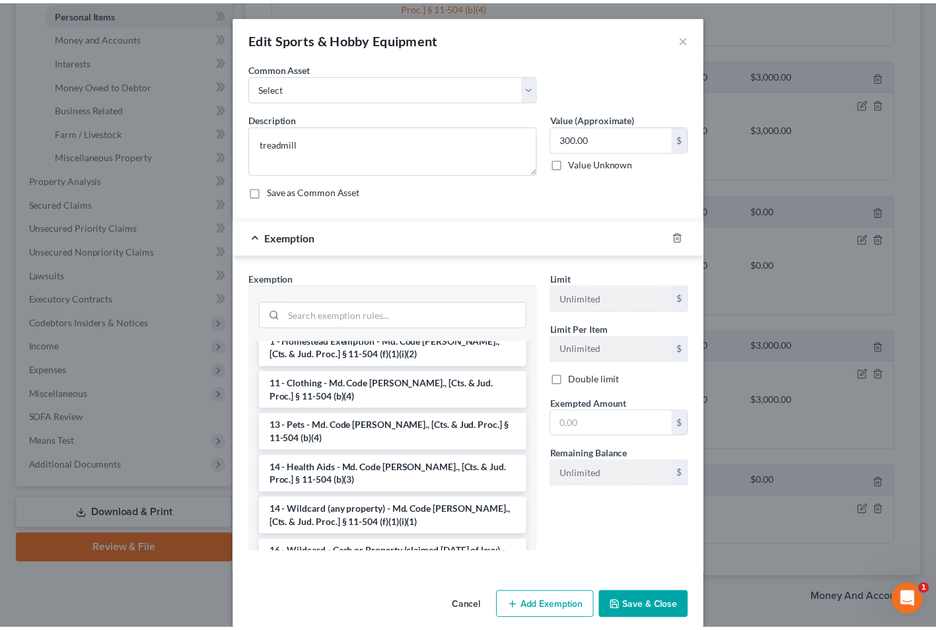
scroll to position [132, 0]
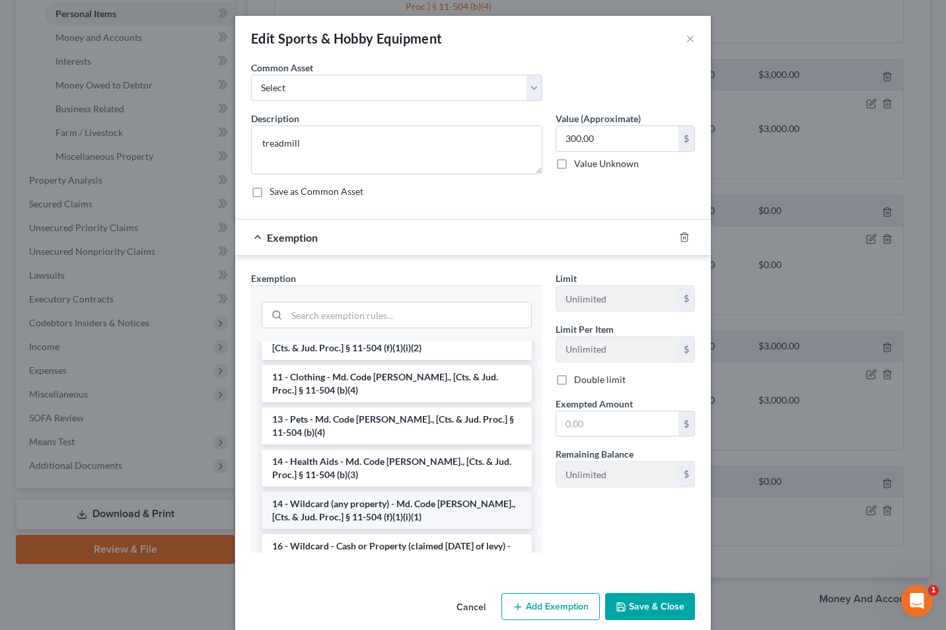
click at [444, 494] on li "14 - Wildcard (any property) - Md. Code Ann., [Cts. & Jud. Proc.] § 11-504 (f)(…" at bounding box center [397, 510] width 270 height 37
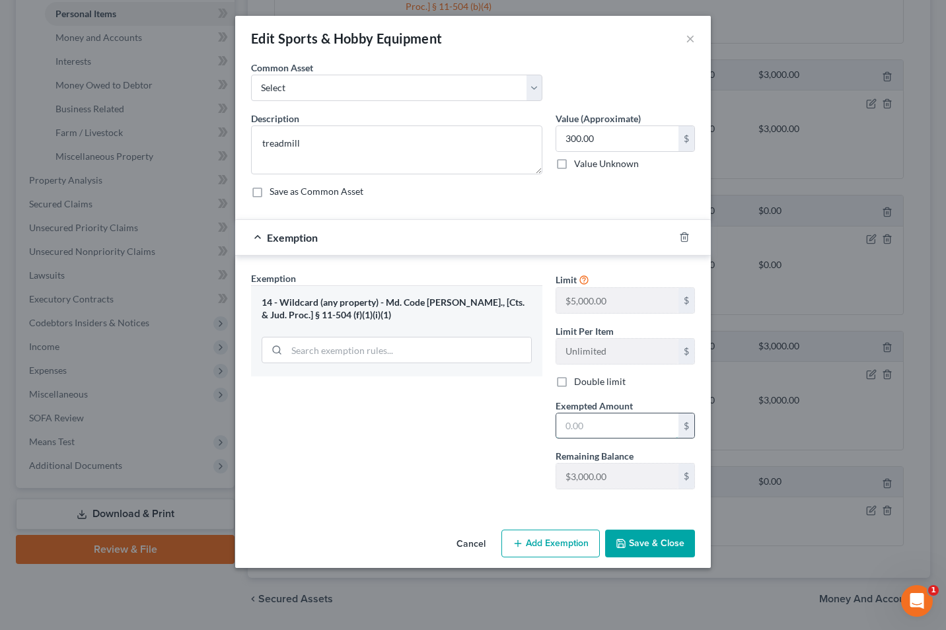
click at [574, 423] on input "text" at bounding box center [617, 426] width 122 height 25
type input "300"
click at [644, 543] on button "Save & Close" at bounding box center [650, 544] width 90 height 28
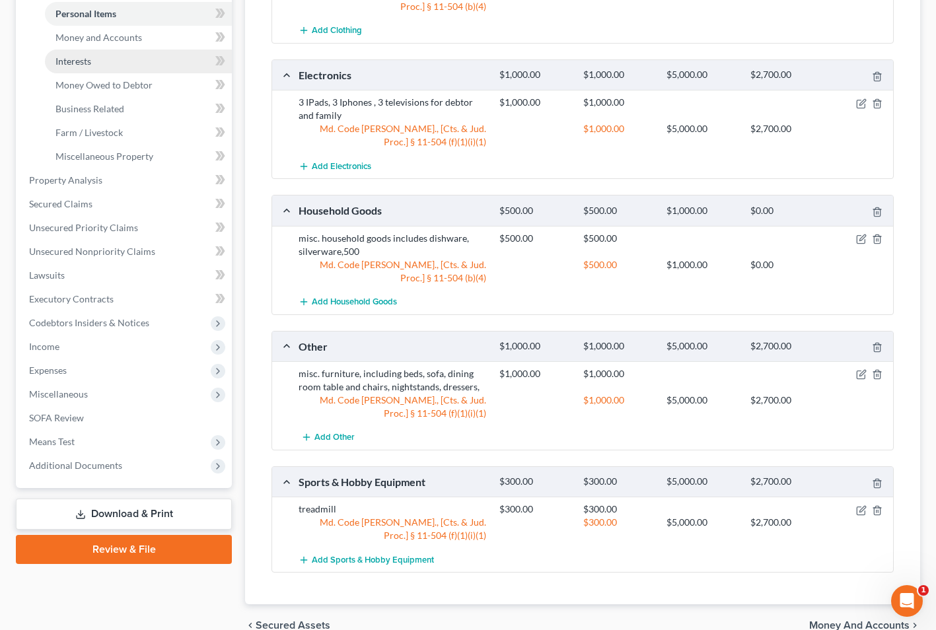
click at [101, 61] on link "Interests" at bounding box center [138, 62] width 187 height 24
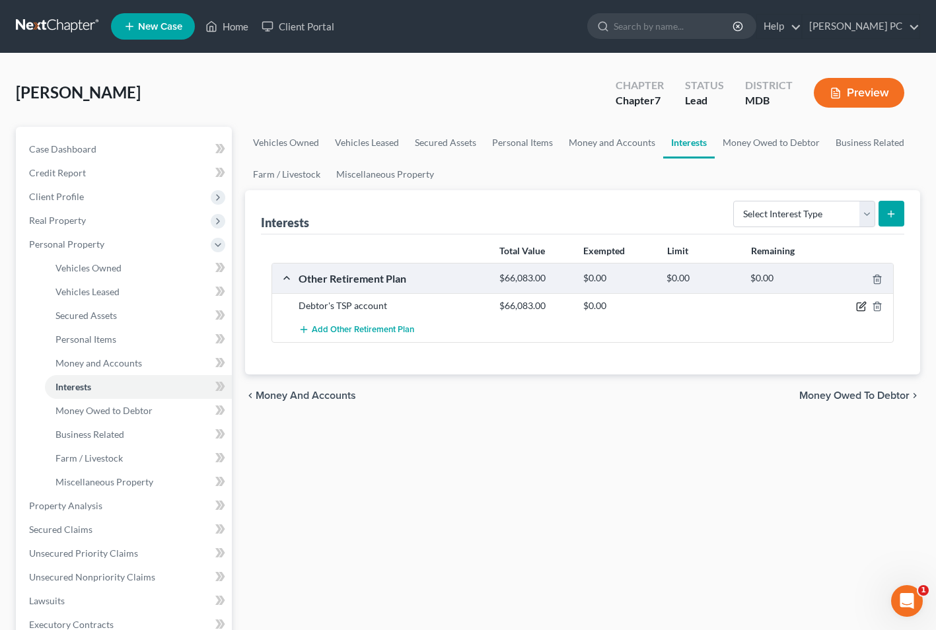
click at [863, 306] on icon "button" at bounding box center [861, 306] width 11 height 11
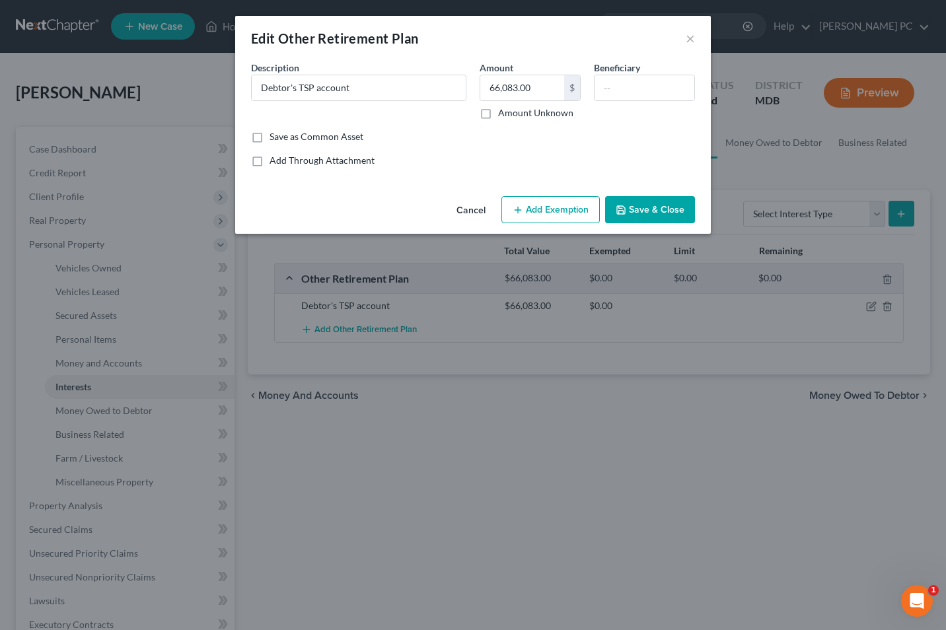
click at [548, 208] on button "Add Exemption" at bounding box center [551, 210] width 98 height 28
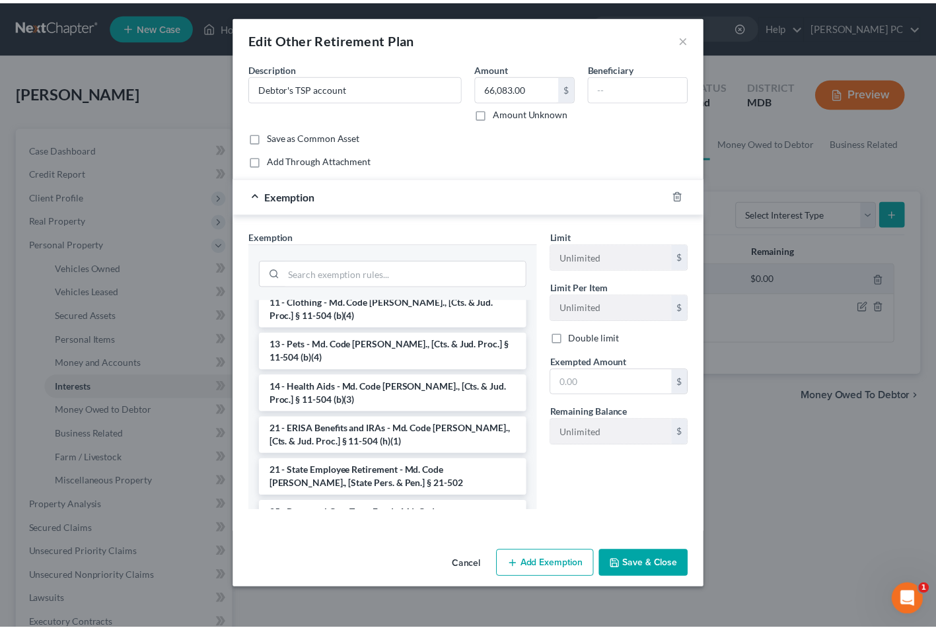
scroll to position [925, 0]
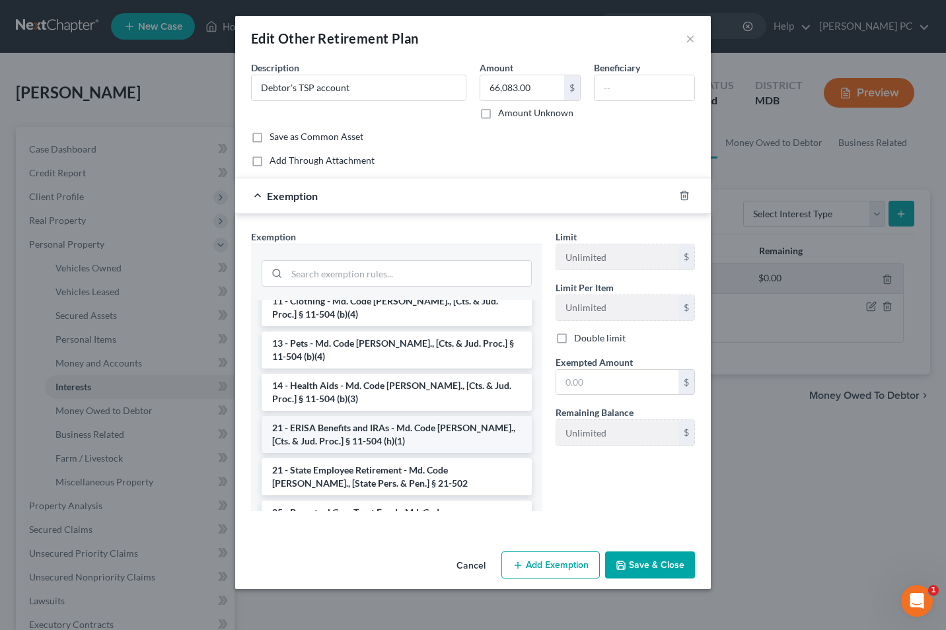
click at [377, 416] on li "21 - ERISA Benefits and IRAs - Md. Code Ann., [Cts. & Jud. Proc.] § 11-504 (h)(…" at bounding box center [397, 434] width 270 height 37
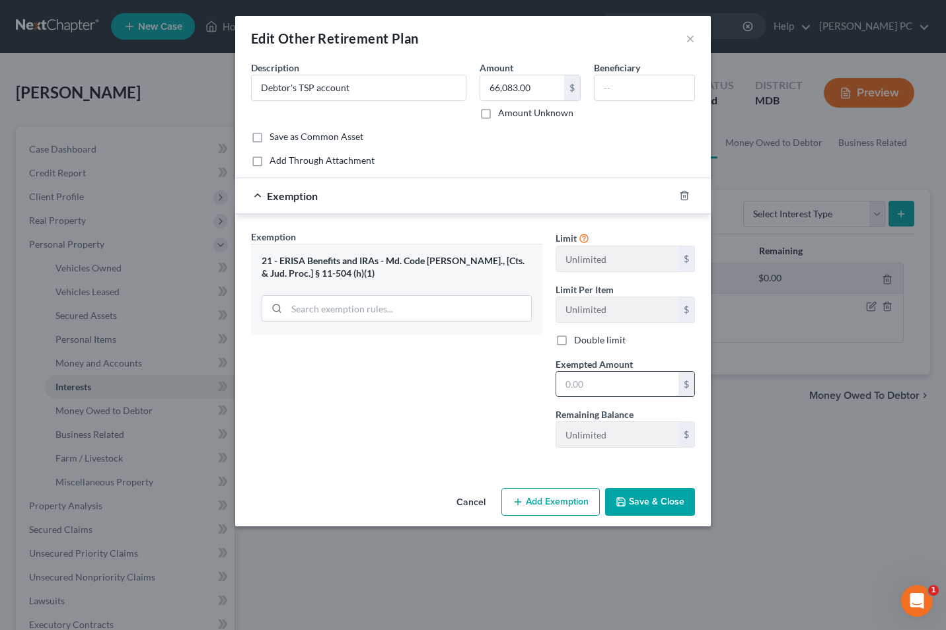
click at [594, 386] on input "text" at bounding box center [617, 384] width 122 height 25
type input "66,083"
click at [642, 496] on button "Save & Close" at bounding box center [650, 502] width 90 height 28
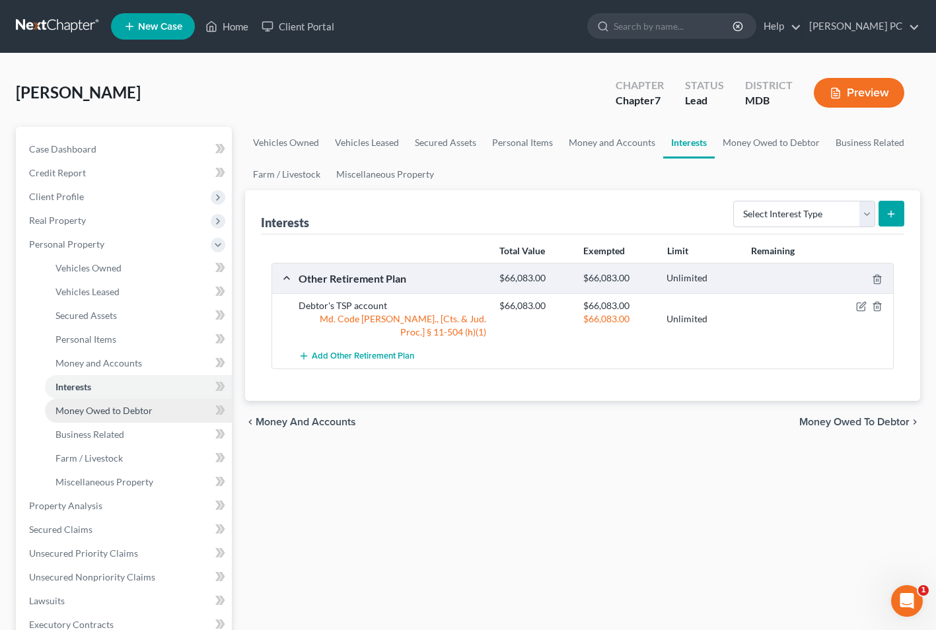
click at [89, 405] on span "Money Owed to Debtor" at bounding box center [104, 410] width 97 height 11
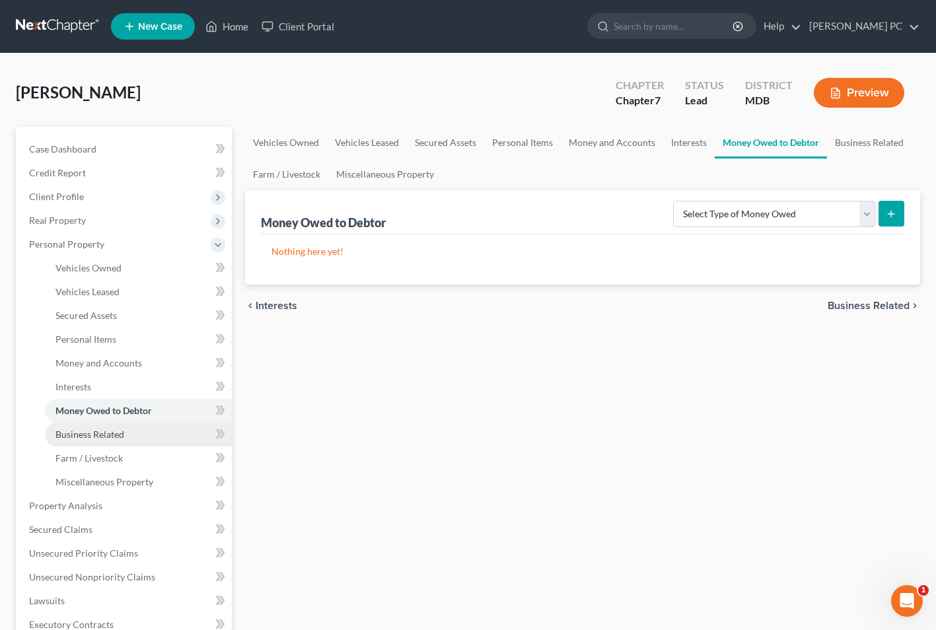
click at [89, 434] on span "Business Related" at bounding box center [90, 434] width 69 height 11
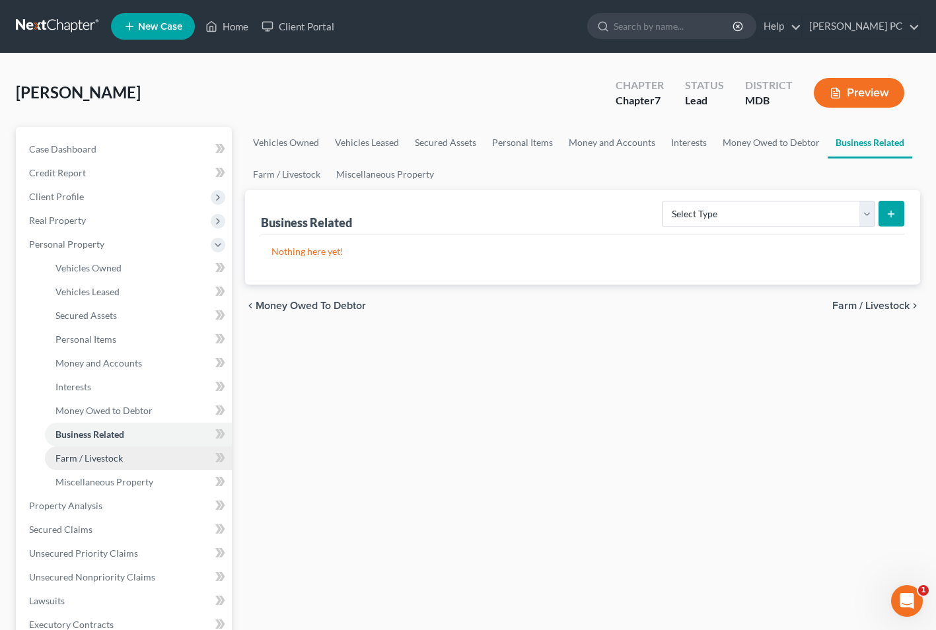
click at [95, 454] on span "Farm / Livestock" at bounding box center [89, 458] width 67 height 11
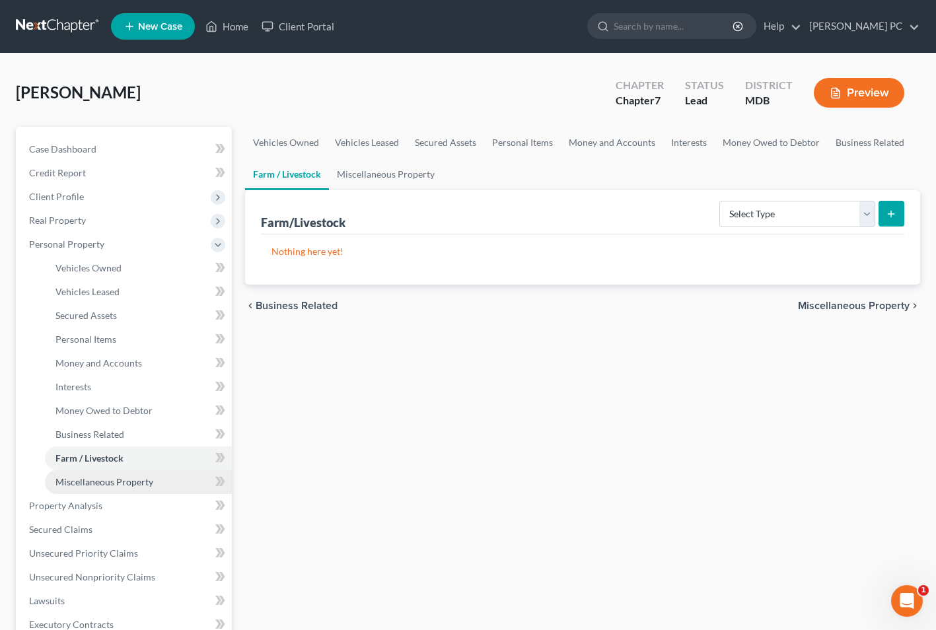
click at [110, 477] on span "Miscellaneous Property" at bounding box center [105, 481] width 98 height 11
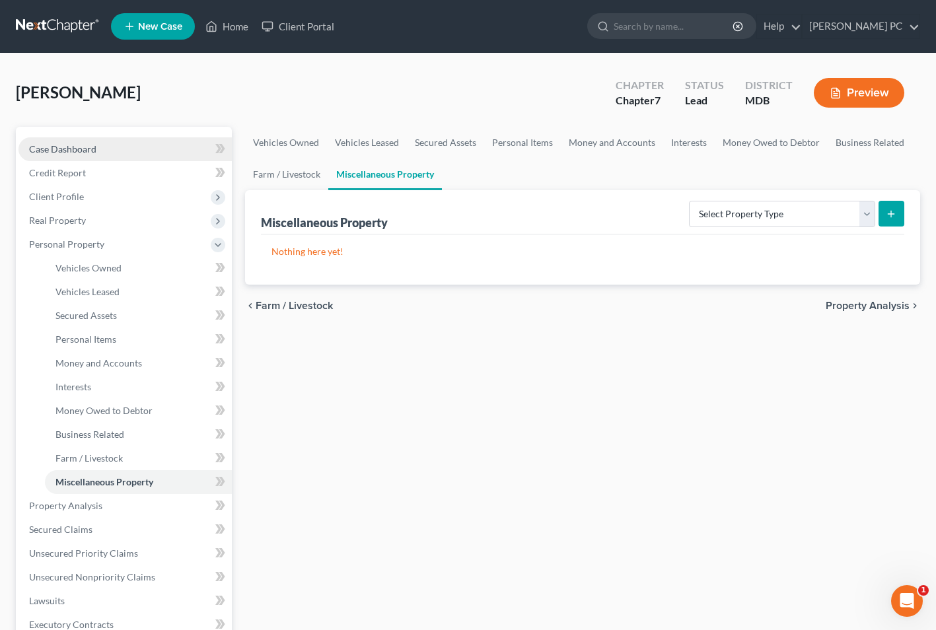
click at [84, 151] on span "Case Dashboard" at bounding box center [62, 148] width 67 height 11
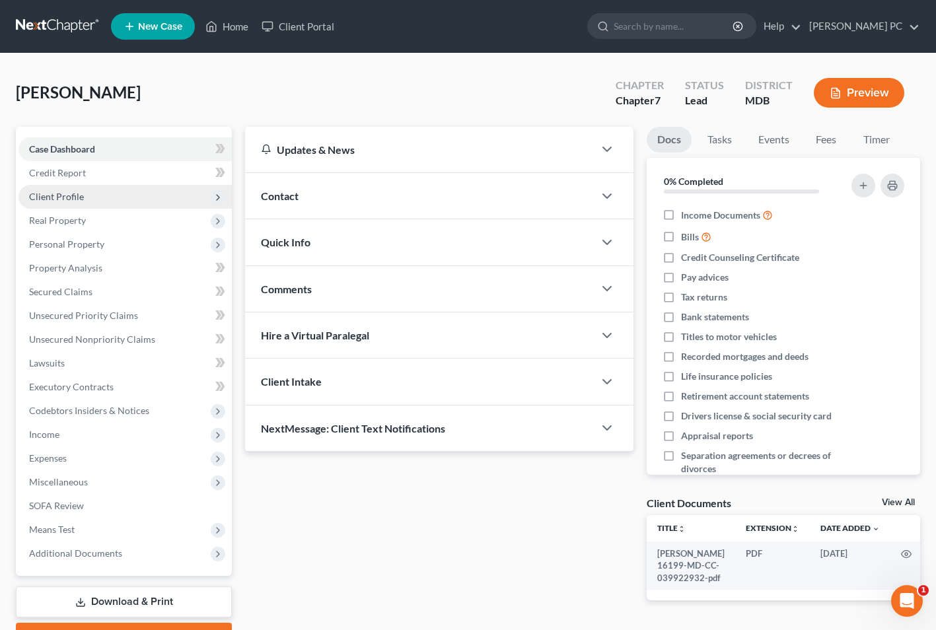
click at [65, 198] on span "Client Profile" at bounding box center [56, 196] width 55 height 11
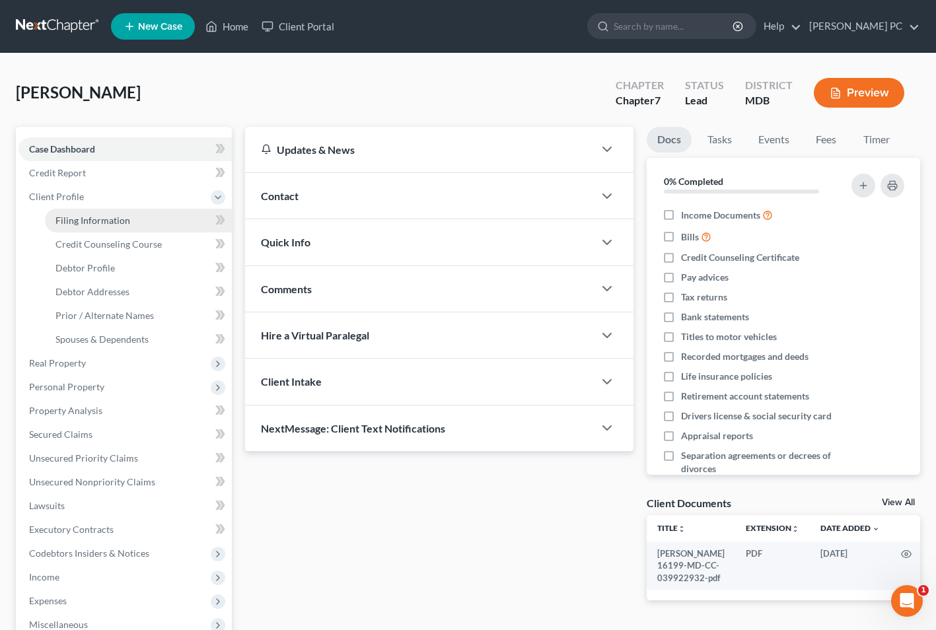
click at [100, 222] on span "Filing Information" at bounding box center [93, 220] width 75 height 11
select select "1"
select select "0"
select select "21"
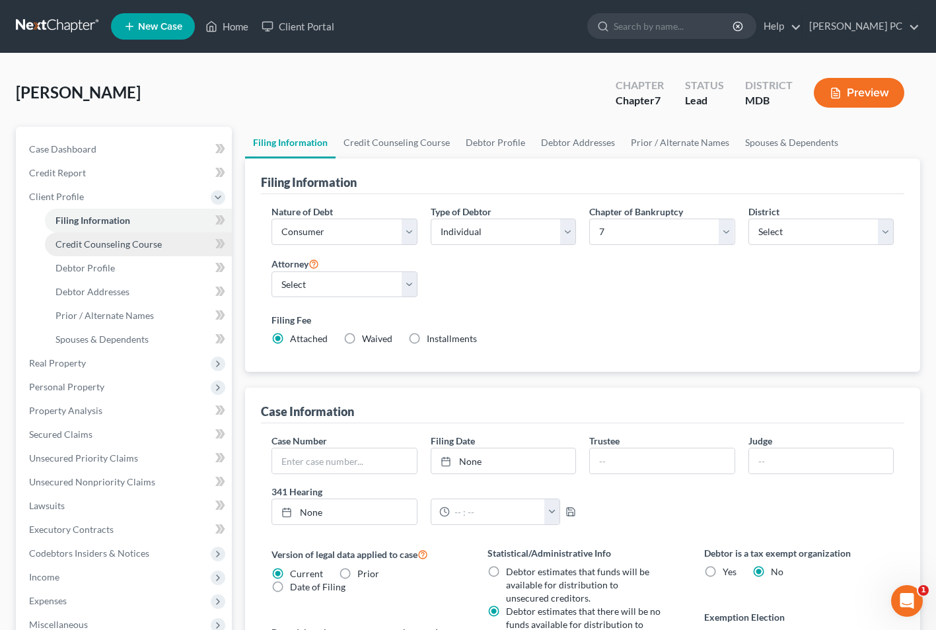
click at [106, 241] on span "Credit Counseling Course" at bounding box center [109, 244] width 106 height 11
